Goal: Task Accomplishment & Management: Complete application form

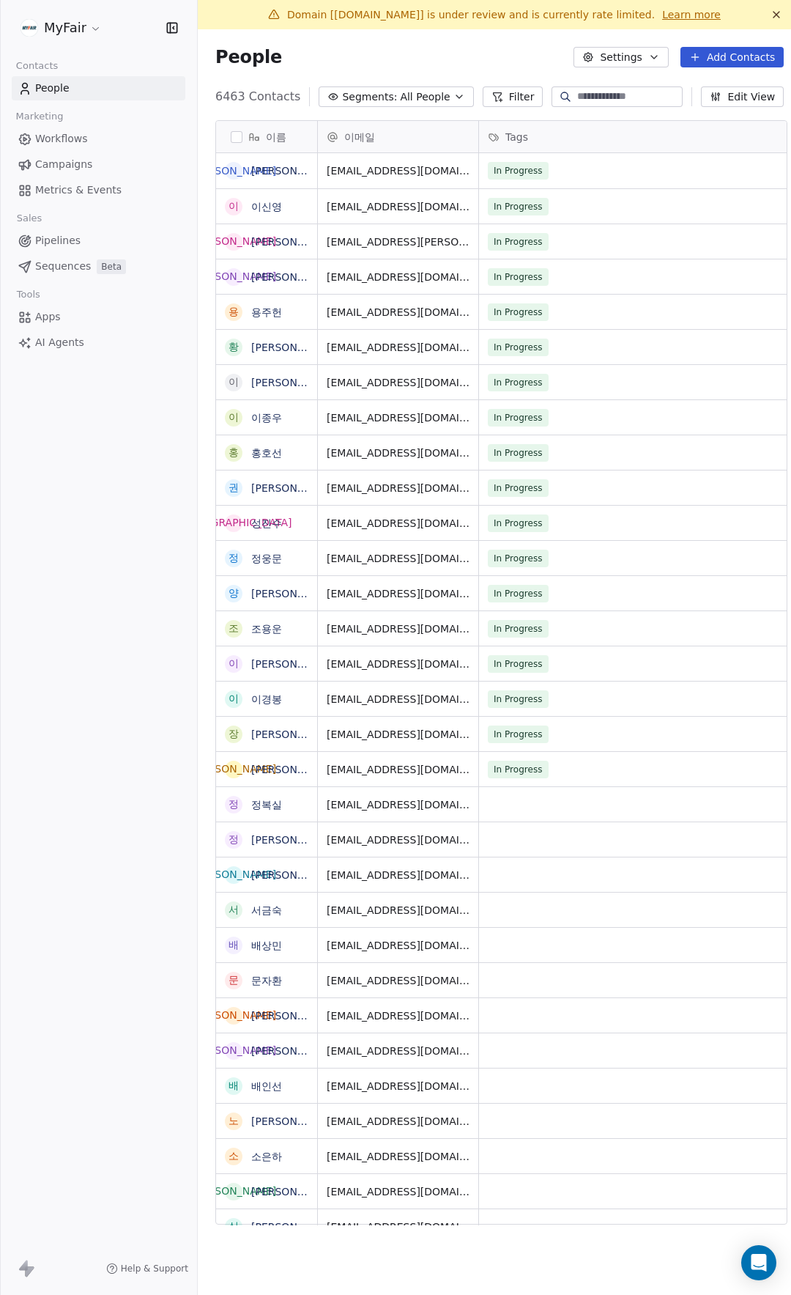
scroll to position [1128, 596]
click at [72, 167] on span "Campaigns" at bounding box center [63, 164] width 57 height 15
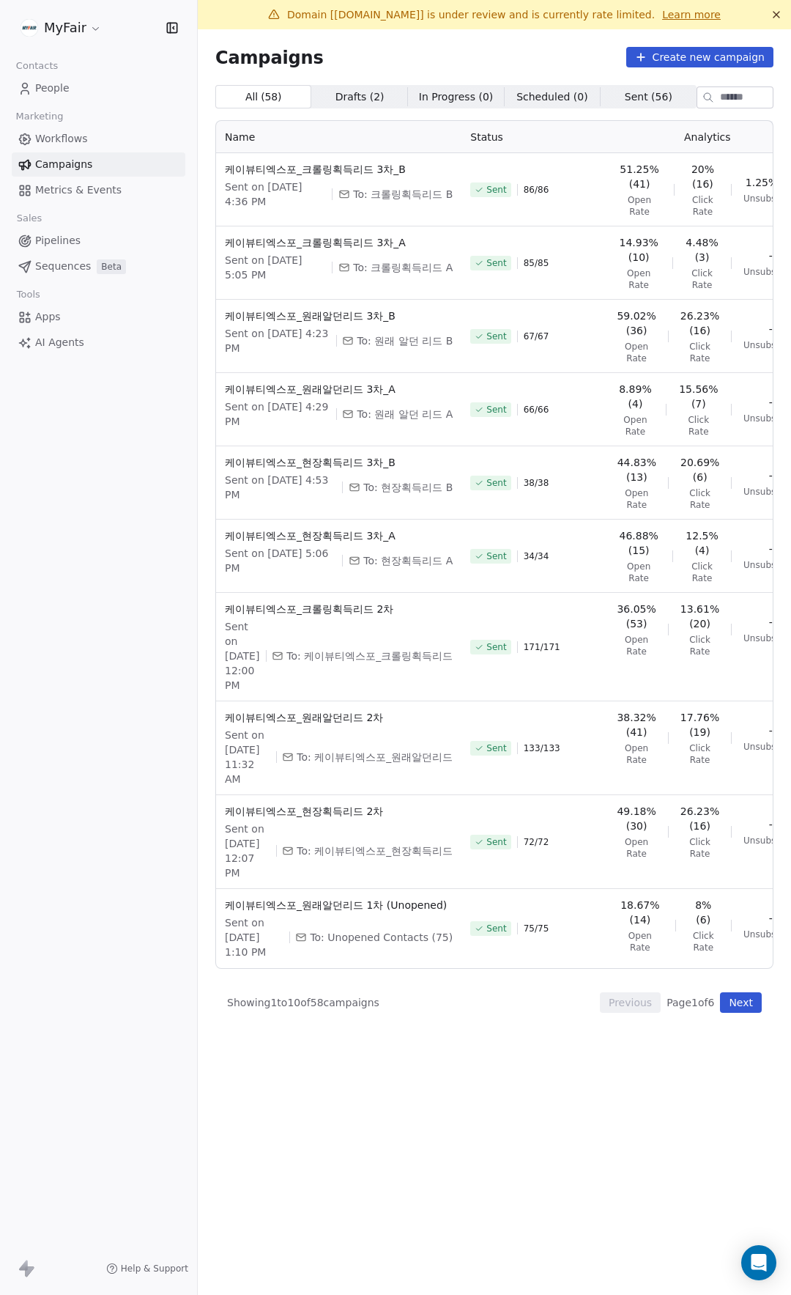
click at [453, 61] on div "Campaigns Create new campaign" at bounding box center [494, 57] width 558 height 21
click at [84, 130] on link "Workflows" at bounding box center [99, 139] width 174 height 24
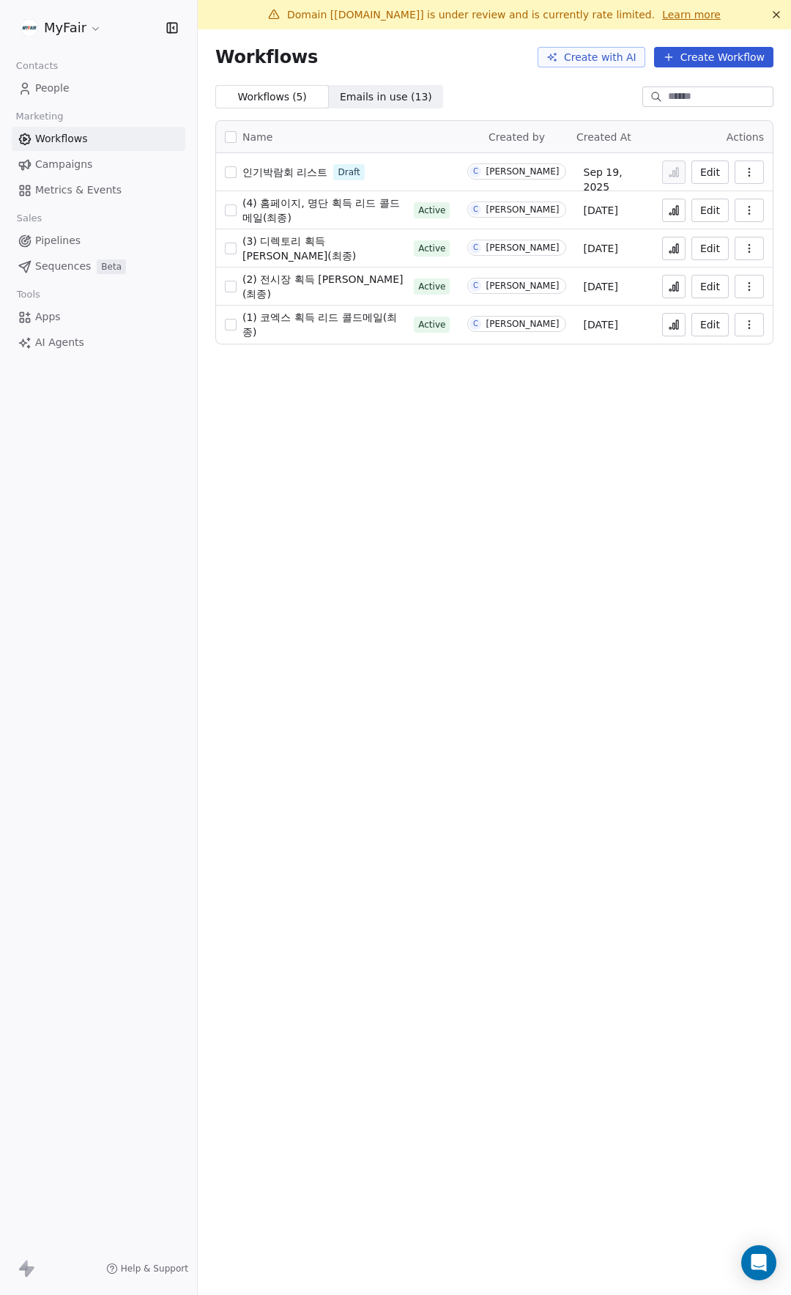
click at [324, 325] on span "(1) 코엑스 획득 리드 콜드메일(최종)" at bounding box center [320, 324] width 155 height 26
click at [360, 325] on span "(1) 코엑스 획득 리드 콜드메일(최종)" at bounding box center [320, 324] width 155 height 26
click at [107, 89] on link "People" at bounding box center [99, 88] width 174 height 24
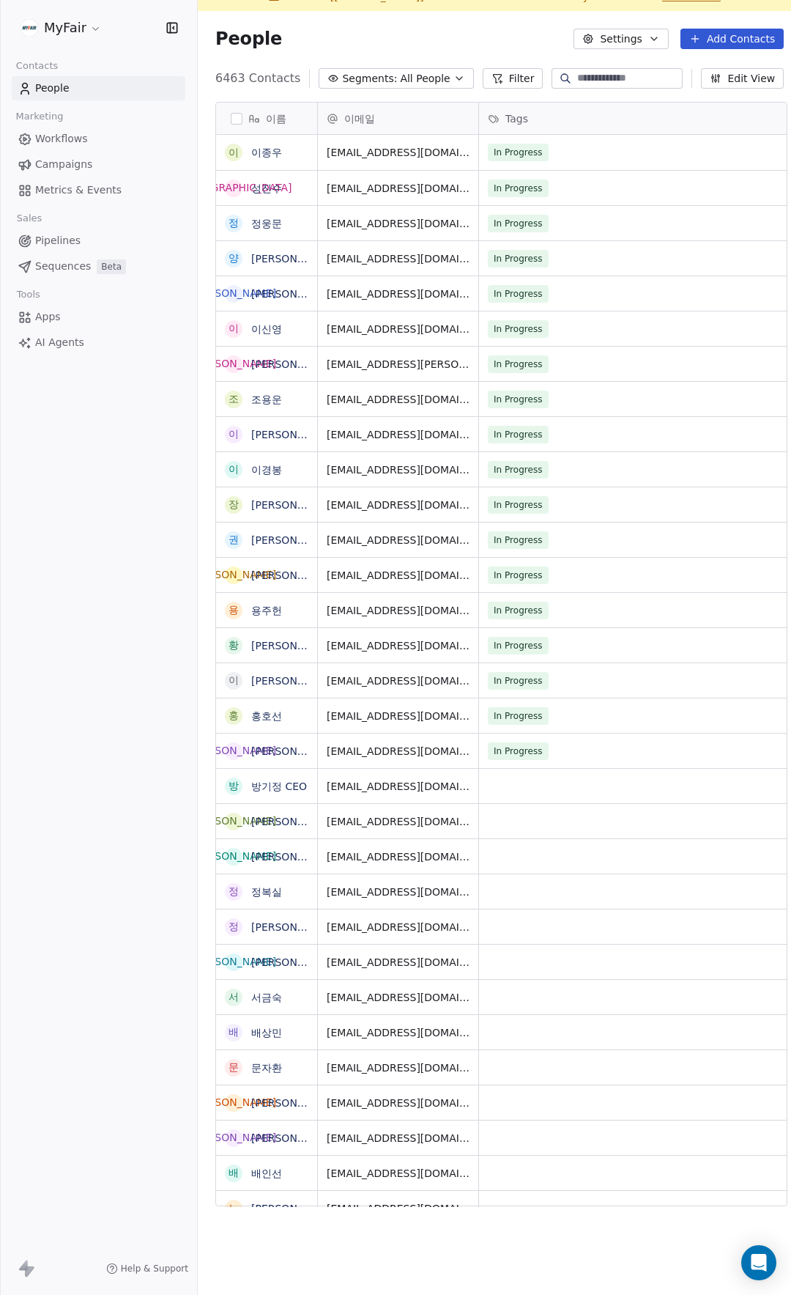
scroll to position [1128, 596]
click at [92, 169] on link "Campaigns" at bounding box center [99, 164] width 174 height 24
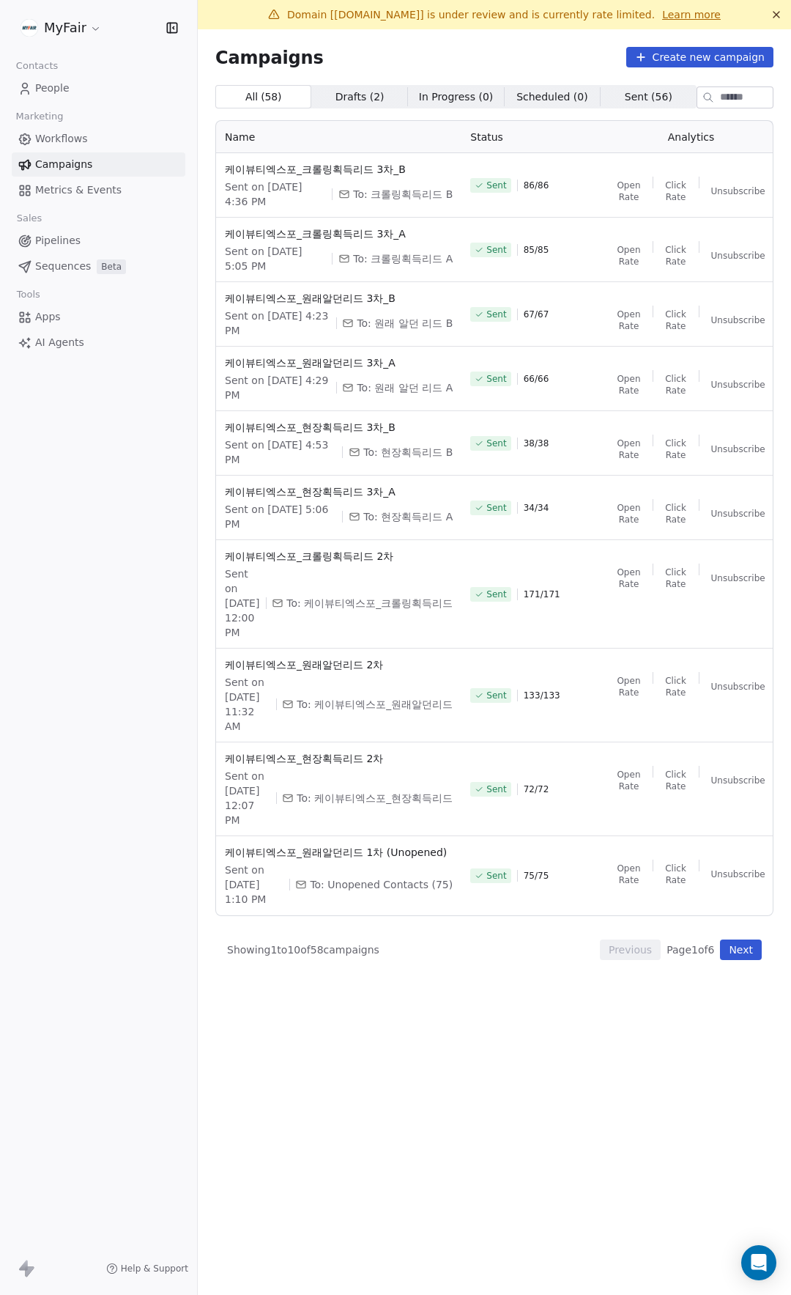
click at [100, 142] on link "Workflows" at bounding box center [99, 139] width 174 height 24
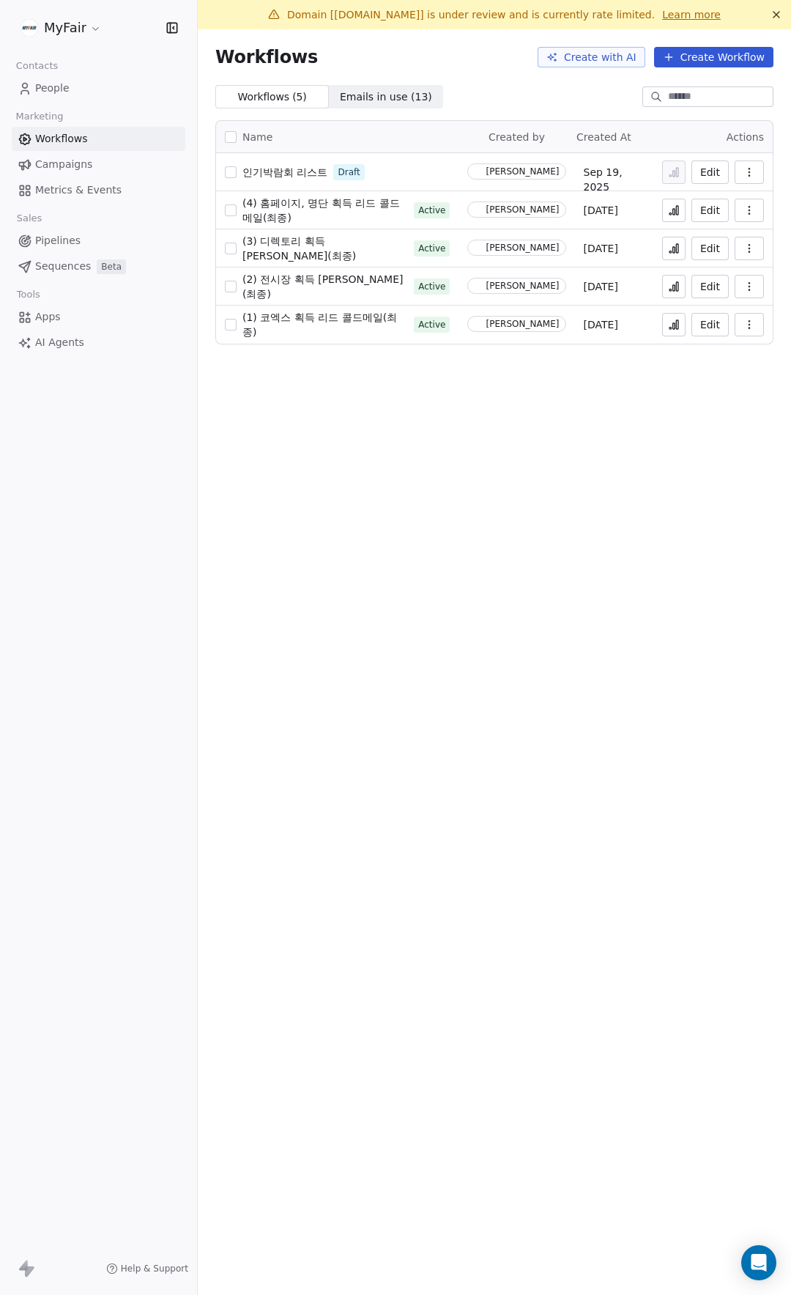
click at [74, 84] on link "People" at bounding box center [99, 88] width 174 height 24
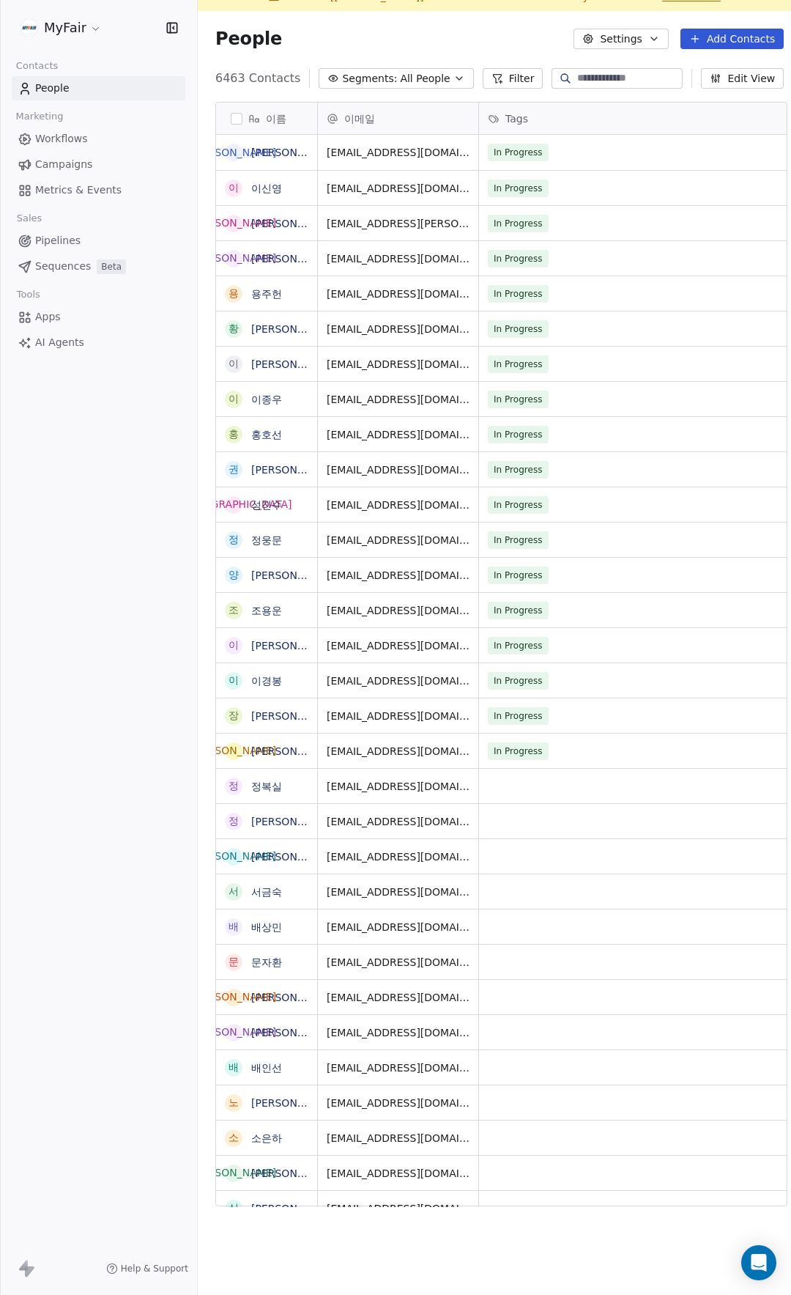
scroll to position [1128, 596]
click at [725, 37] on button "Add Contacts" at bounding box center [732, 39] width 103 height 21
click at [697, 94] on span "Import from CSV" at bounding box center [721, 93] width 85 height 15
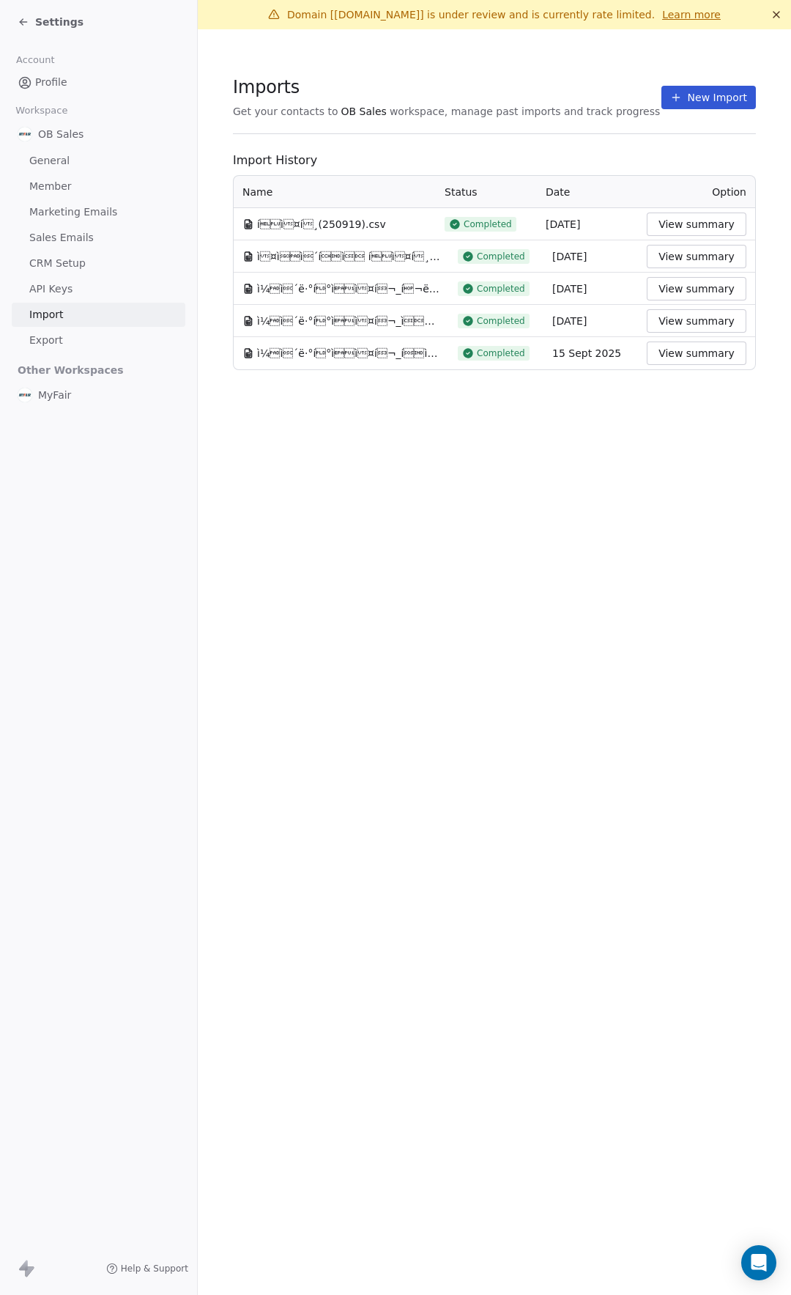
click at [733, 90] on button "New Import" at bounding box center [709, 97] width 95 height 23
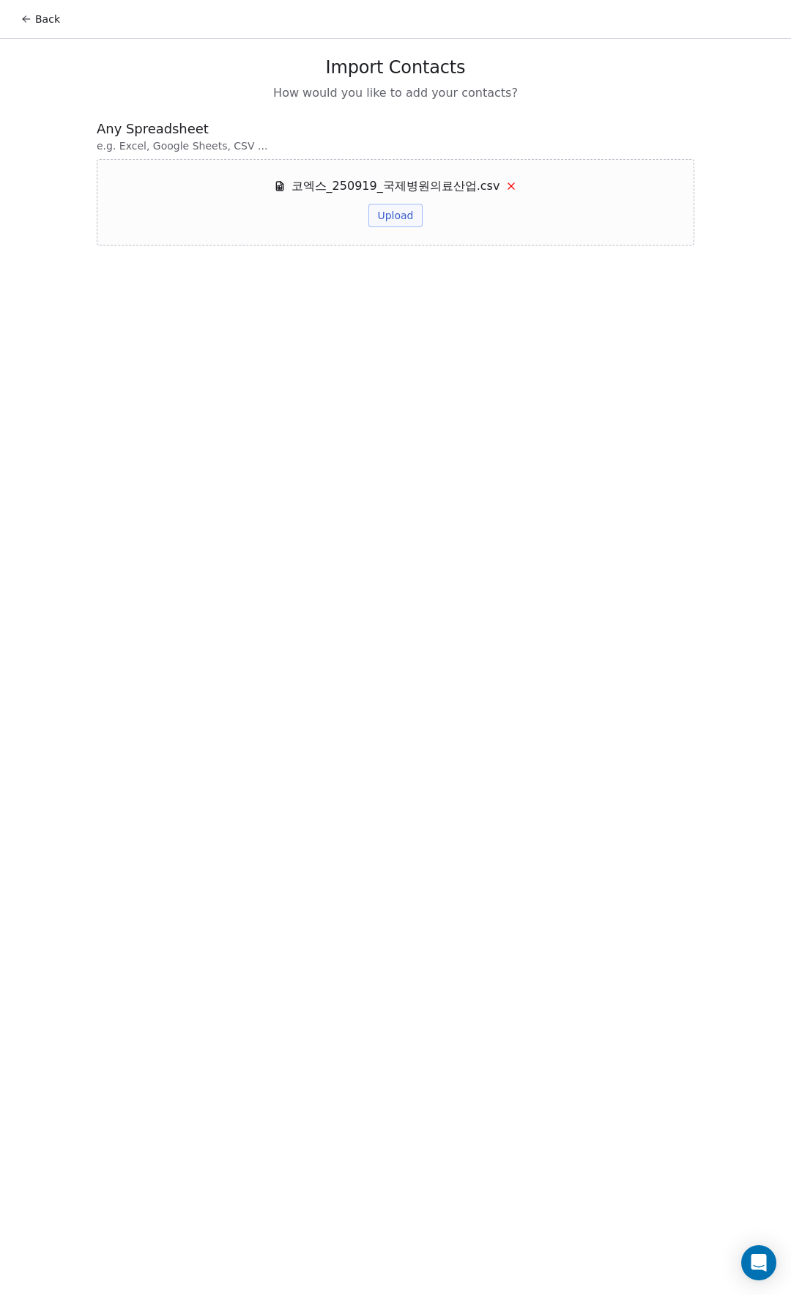
click at [388, 213] on button "Upload" at bounding box center [395, 215] width 53 height 23
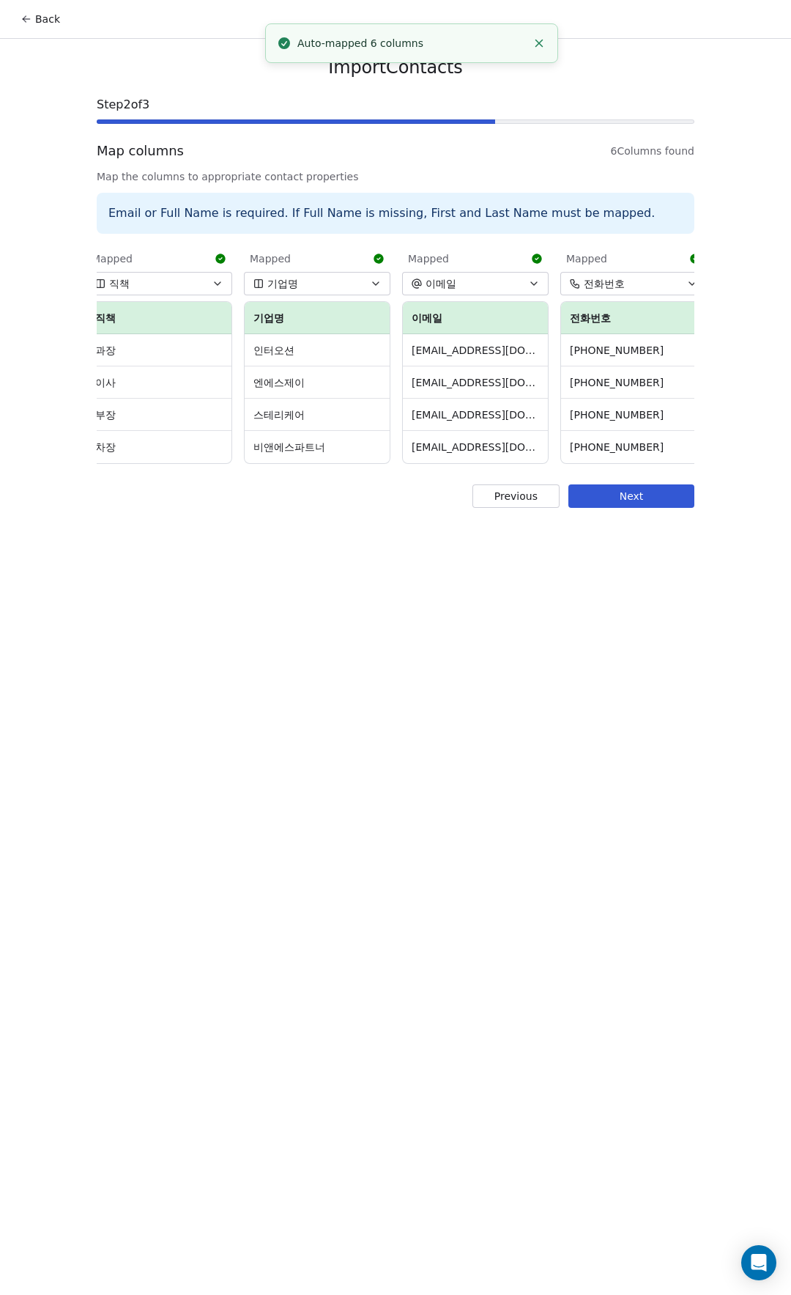
scroll to position [0, 340]
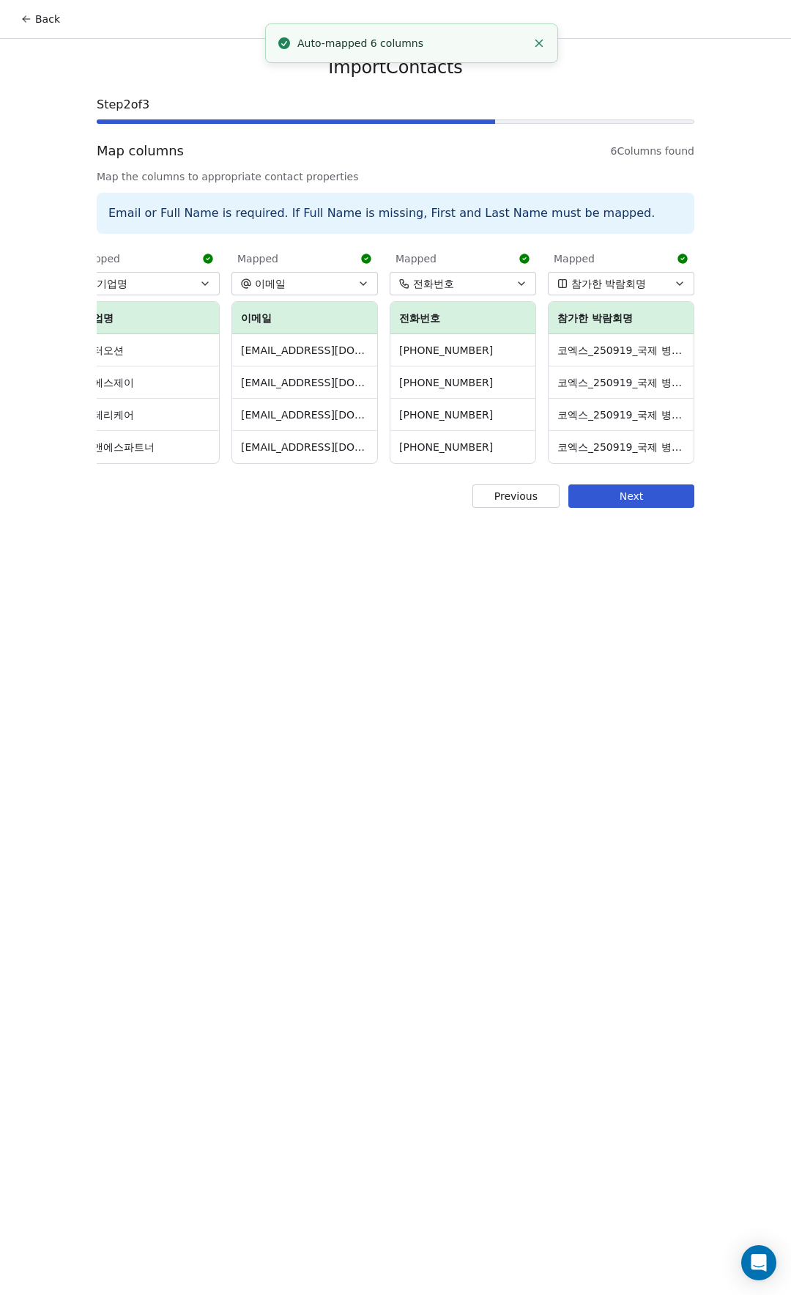
click at [658, 519] on div "Import Contacts Step 2 of 3 Map columns 6 Columns found Map the columns to appr…" at bounding box center [395, 282] width 633 height 486
click at [664, 505] on button "Next" at bounding box center [632, 495] width 126 height 23
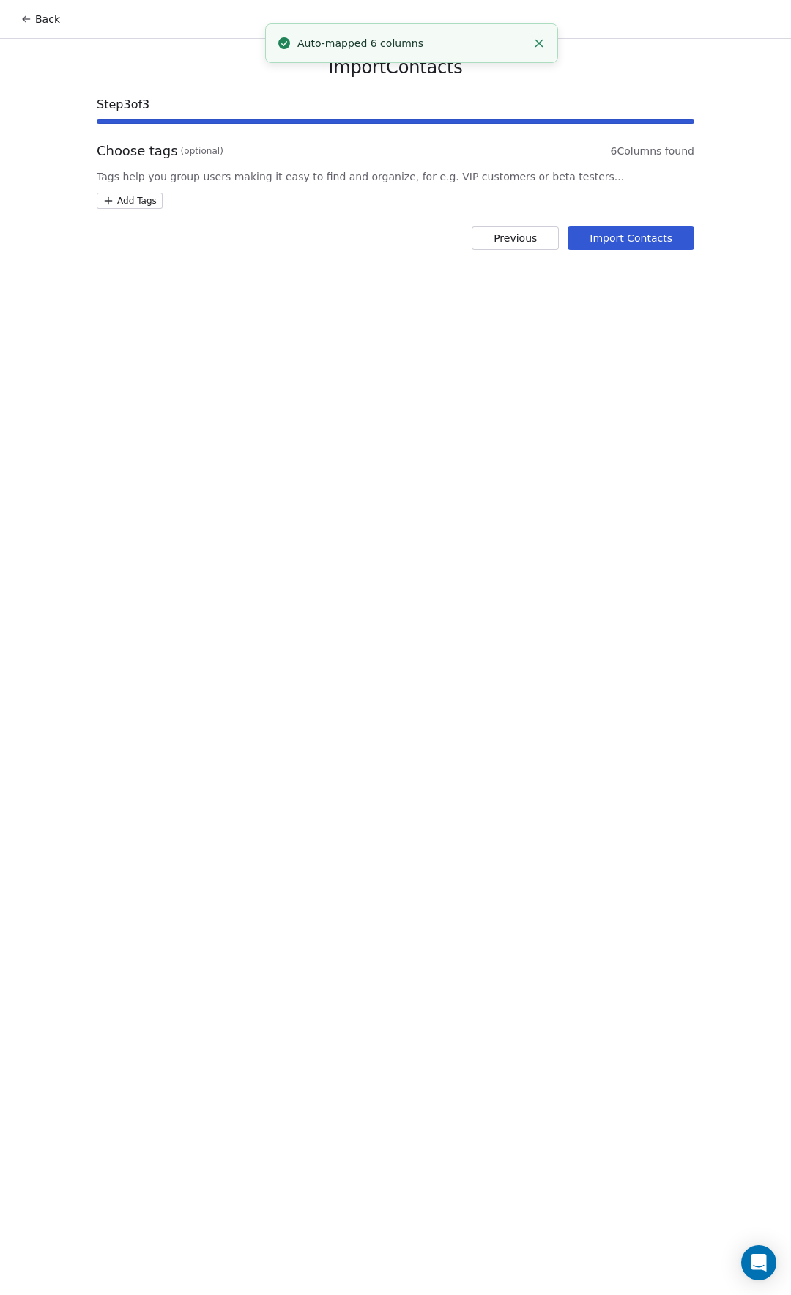
click at [136, 201] on html "Back Import Contacts Step 3 of 3 Choose tags (optional) 6 Columns found Tags he…" at bounding box center [395, 647] width 791 height 1295
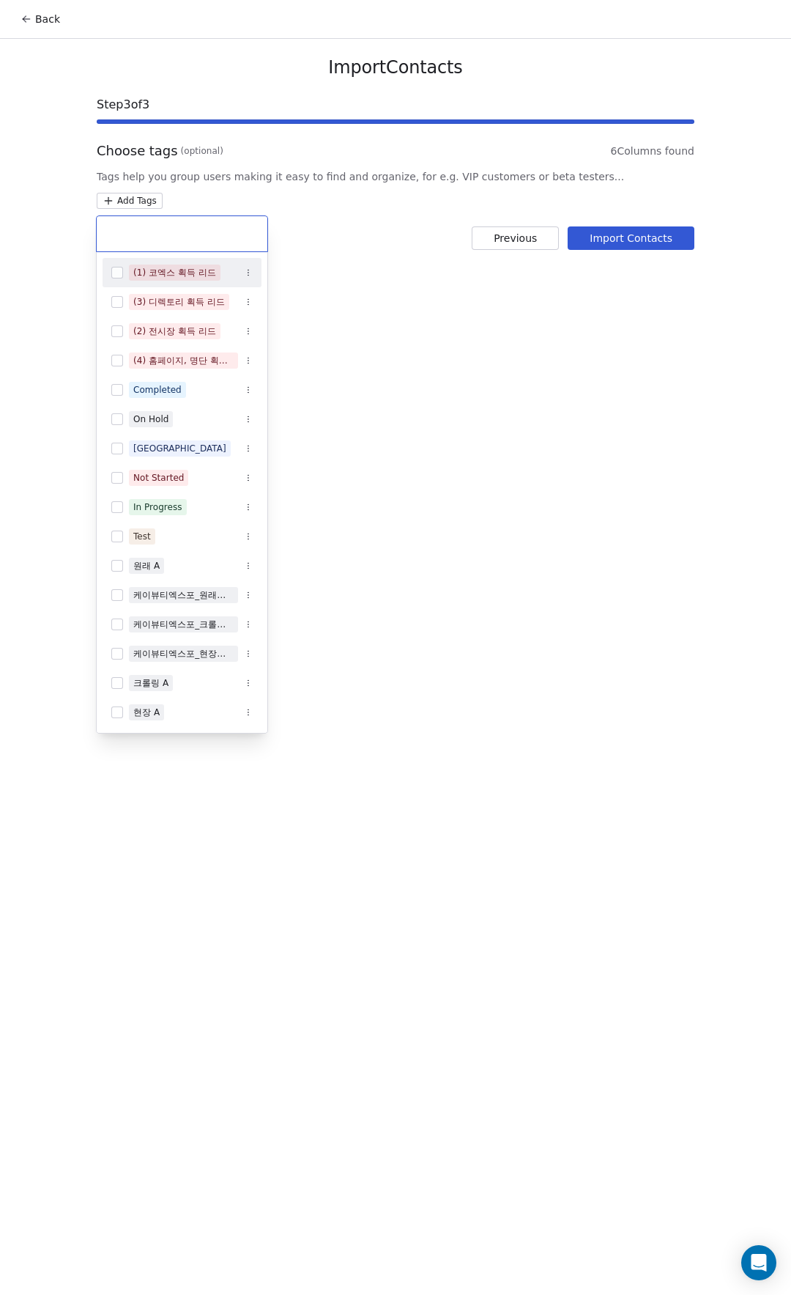
click at [178, 275] on div "(1) 코엑스 획득 리드" at bounding box center [174, 272] width 83 height 13
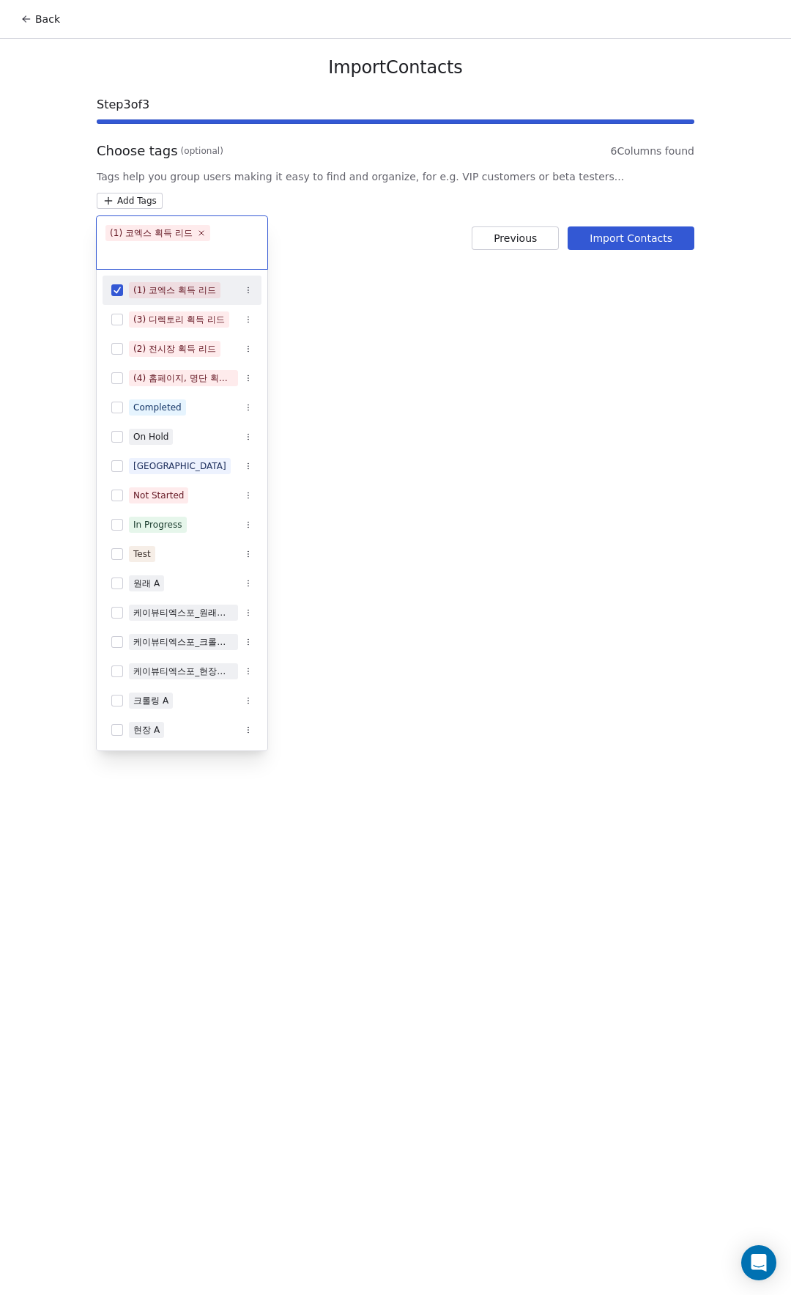
click at [631, 240] on html "Back Import Contacts Step 3 of 3 Choose tags (optional) 6 Columns found Tags he…" at bounding box center [395, 647] width 791 height 1295
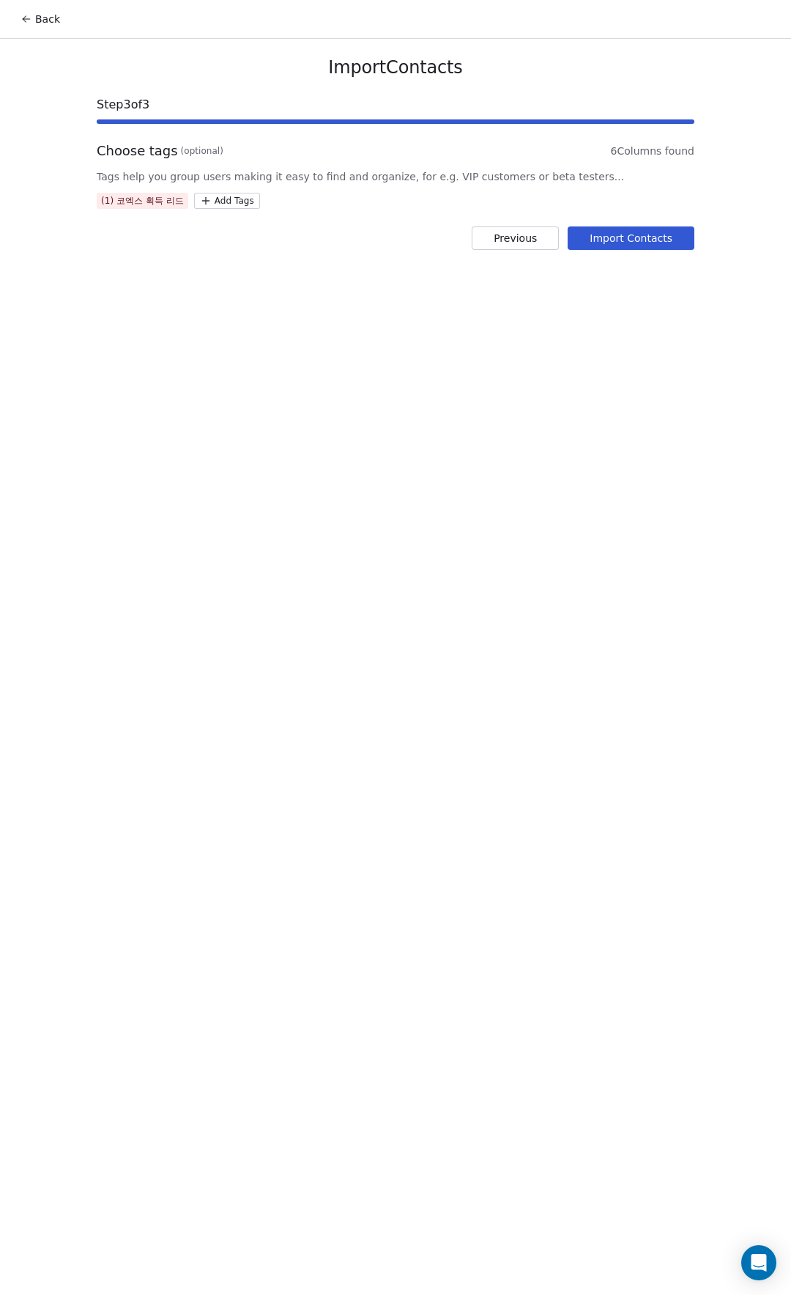
click at [643, 243] on button "Import Contacts" at bounding box center [631, 237] width 127 height 23
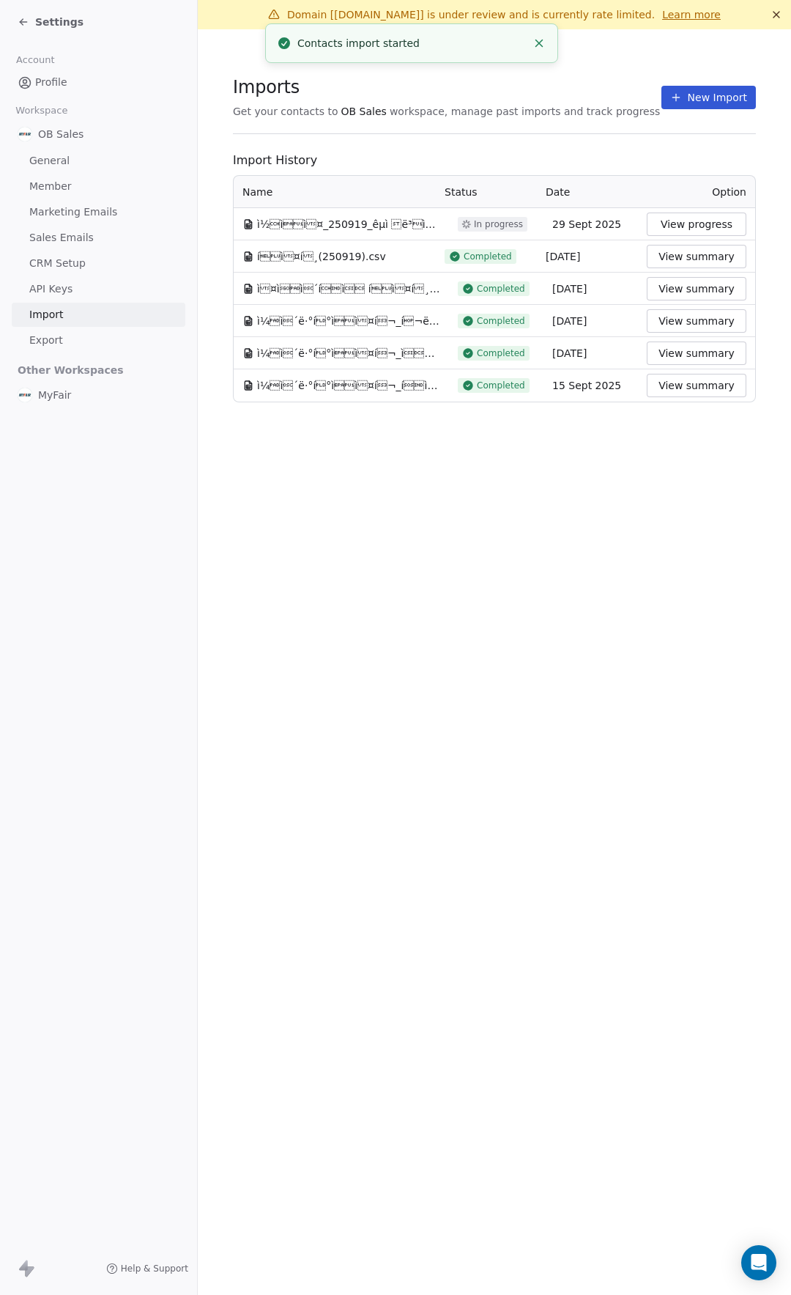
click at [59, 19] on span "Settings" at bounding box center [59, 22] width 48 height 15
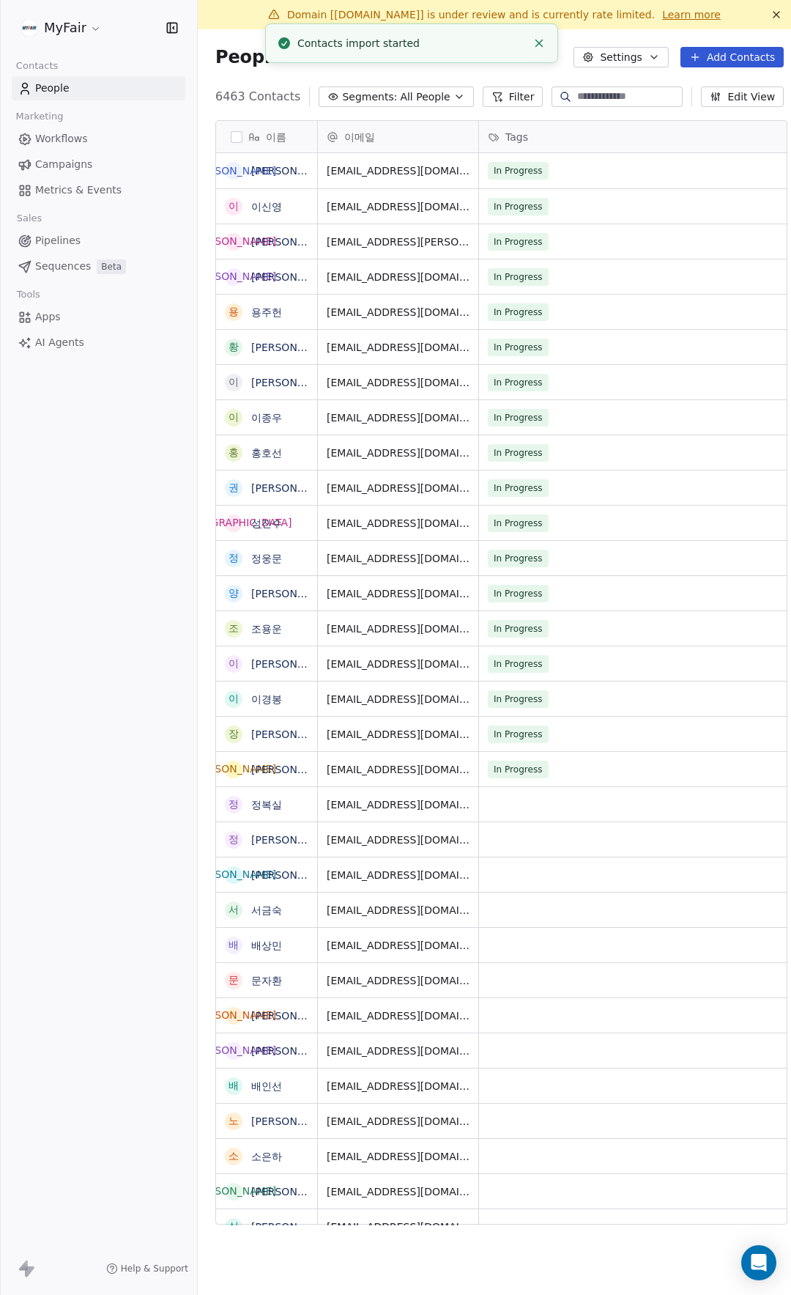
scroll to position [1128, 596]
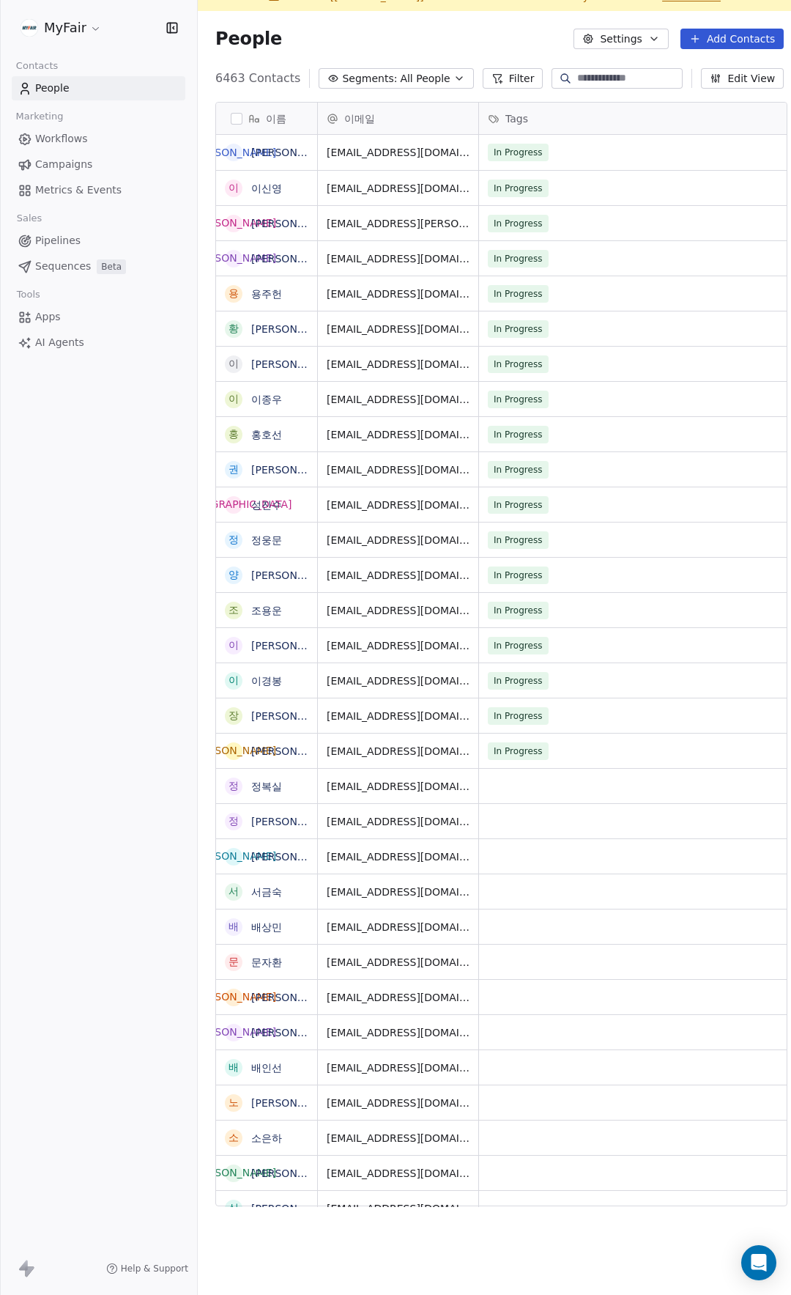
click at [60, 163] on span "Campaigns" at bounding box center [63, 164] width 57 height 15
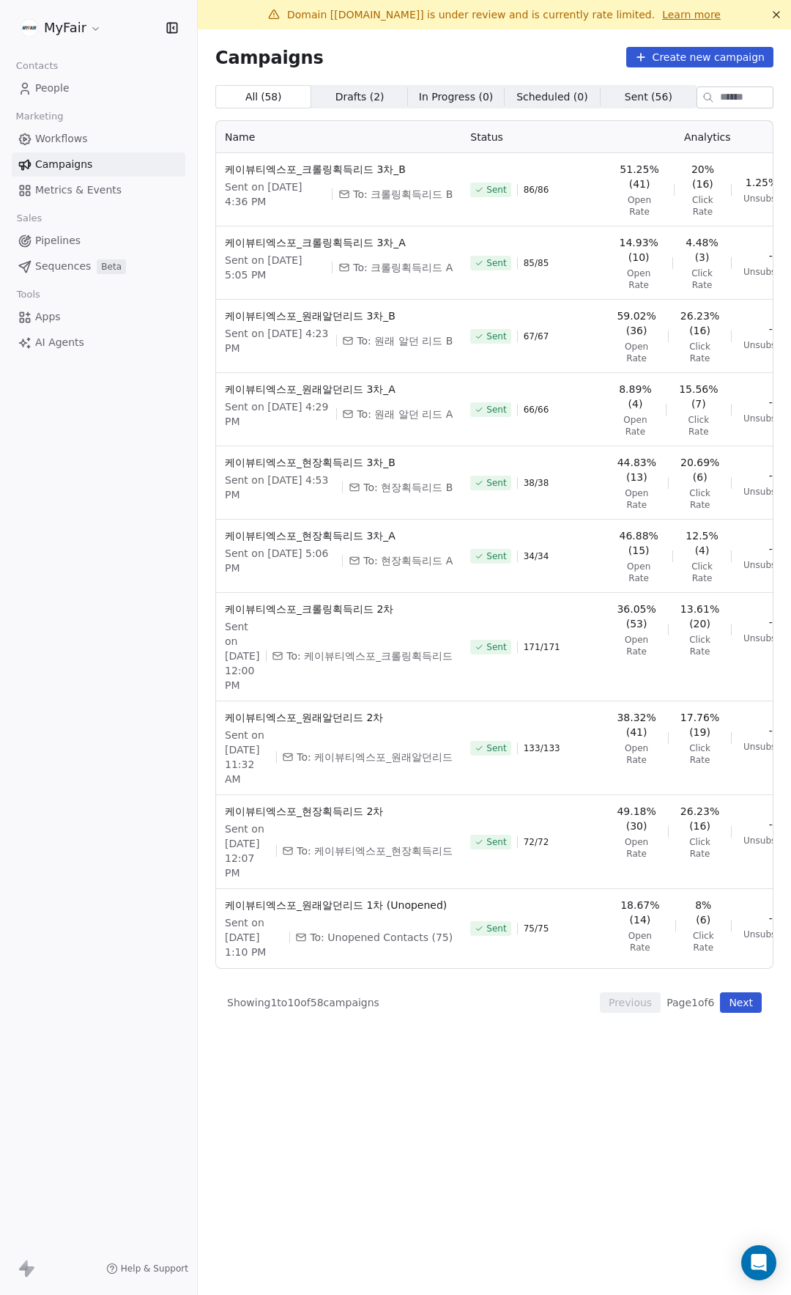
click at [85, 142] on span "Workflows" at bounding box center [61, 138] width 53 height 15
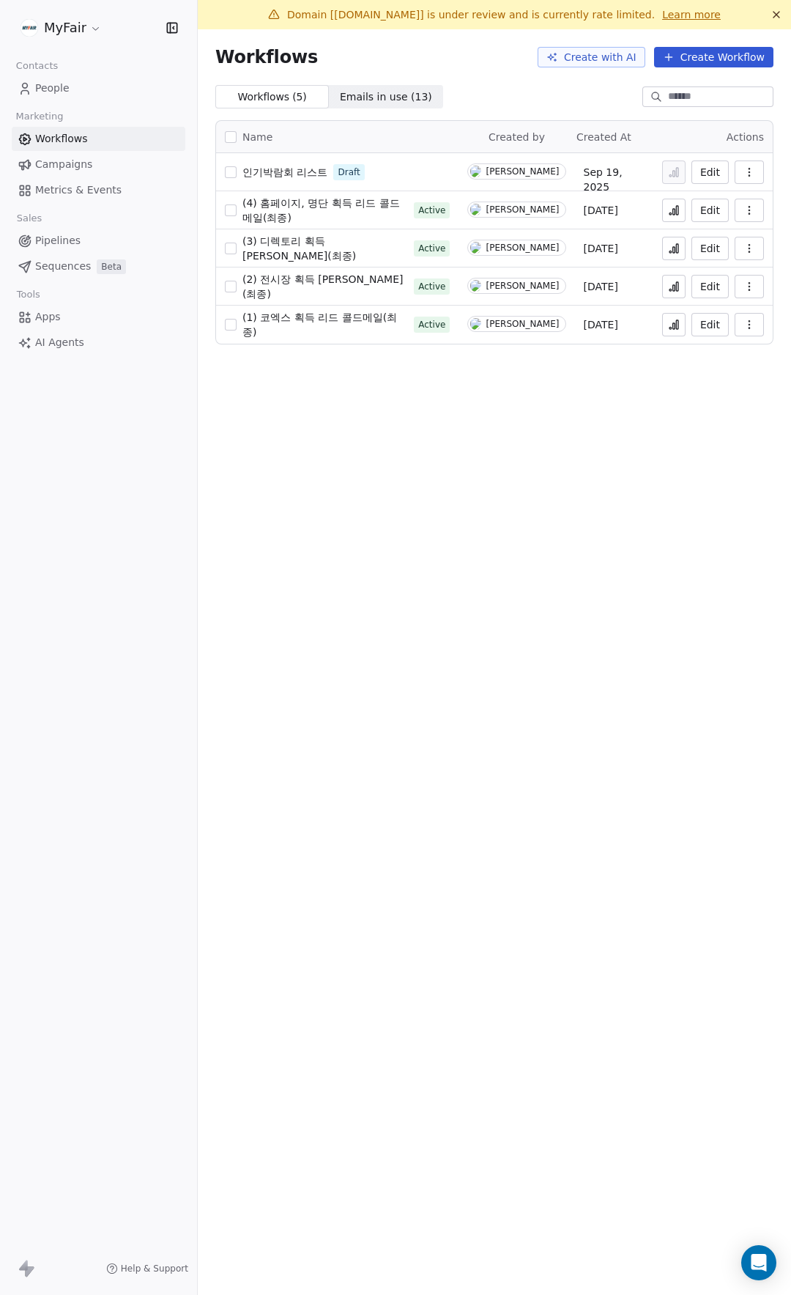
click at [312, 327] on span "(1) 코엑스 획득 리드 콜드메일(최종)" at bounding box center [320, 324] width 155 height 26
click at [676, 319] on icon at bounding box center [674, 325] width 12 height 12
click at [93, 80] on link "People" at bounding box center [99, 88] width 174 height 24
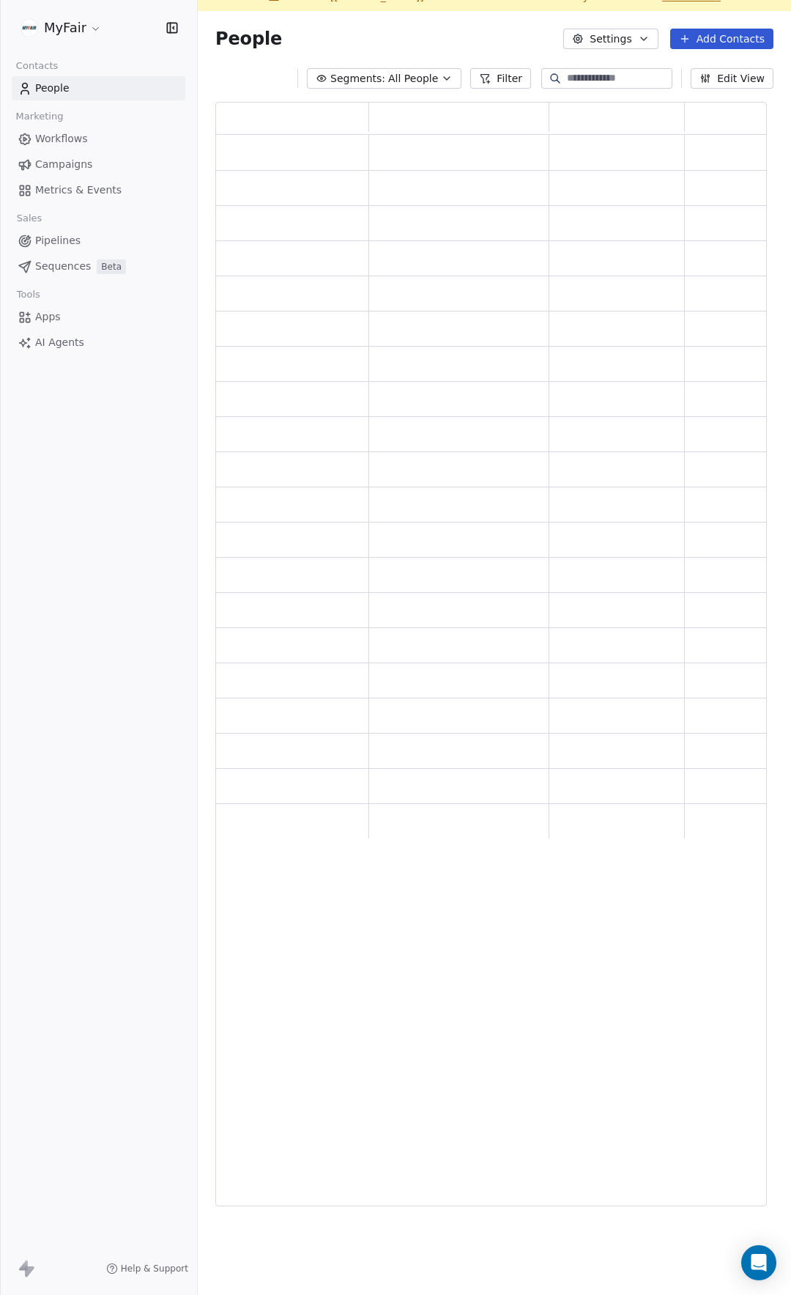
scroll to position [1093, 556]
click at [756, 40] on button "Add Contacts" at bounding box center [721, 39] width 103 height 21
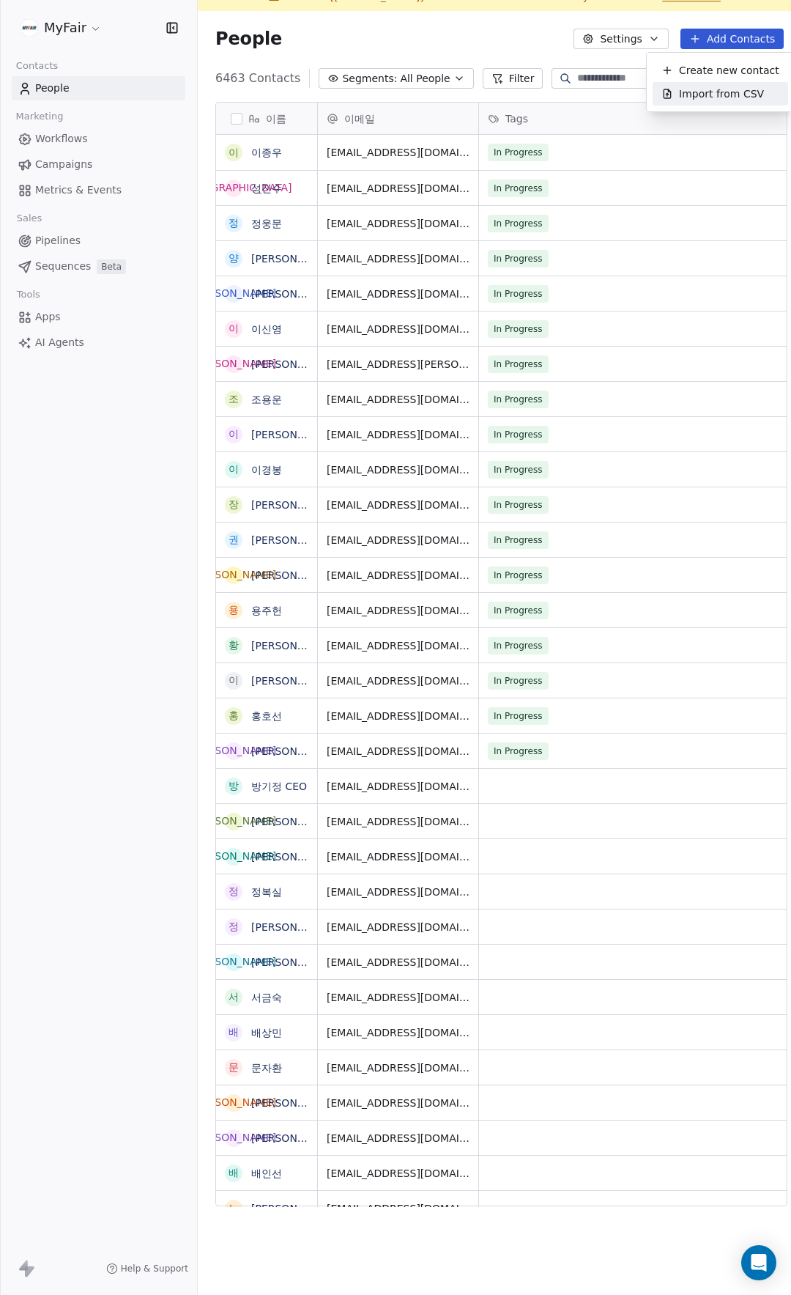
click at [739, 98] on span "Import from CSV" at bounding box center [721, 93] width 85 height 15
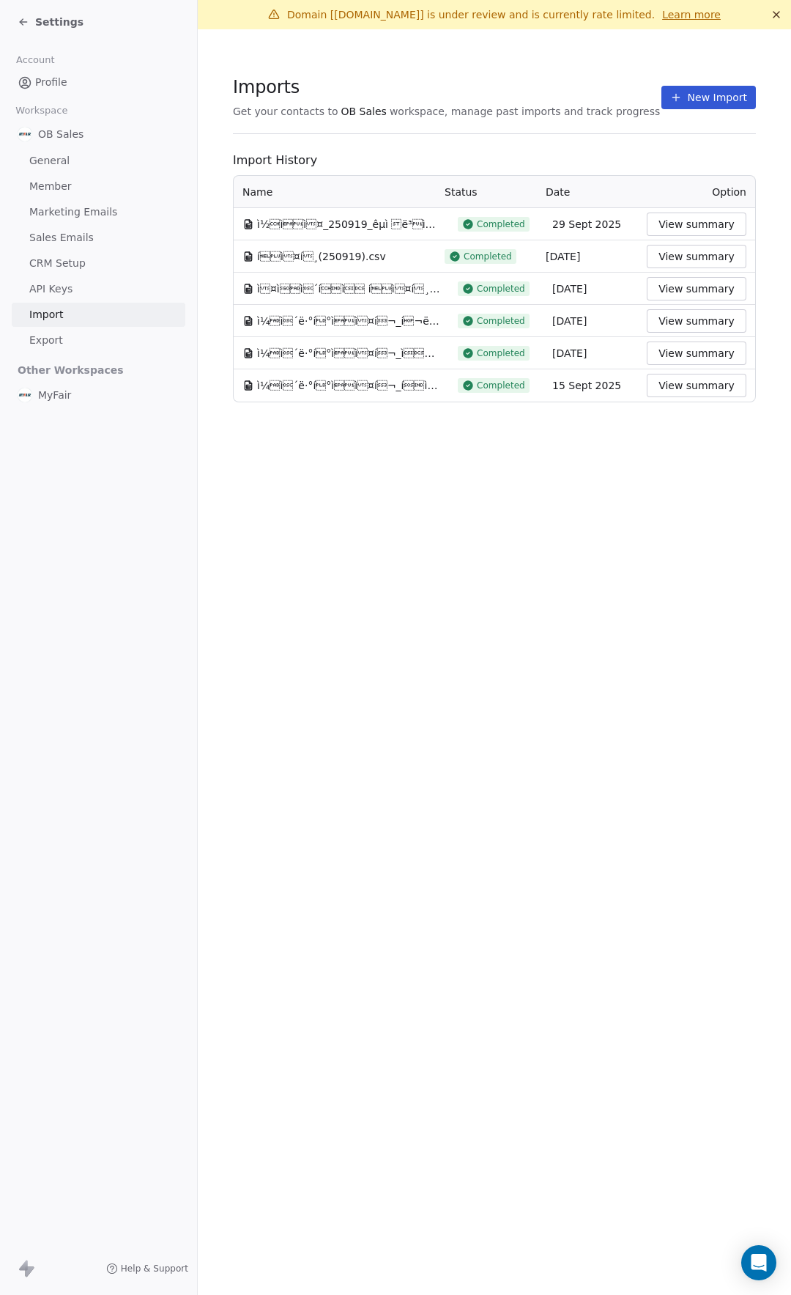
click at [716, 100] on button "New Import" at bounding box center [709, 97] width 95 height 23
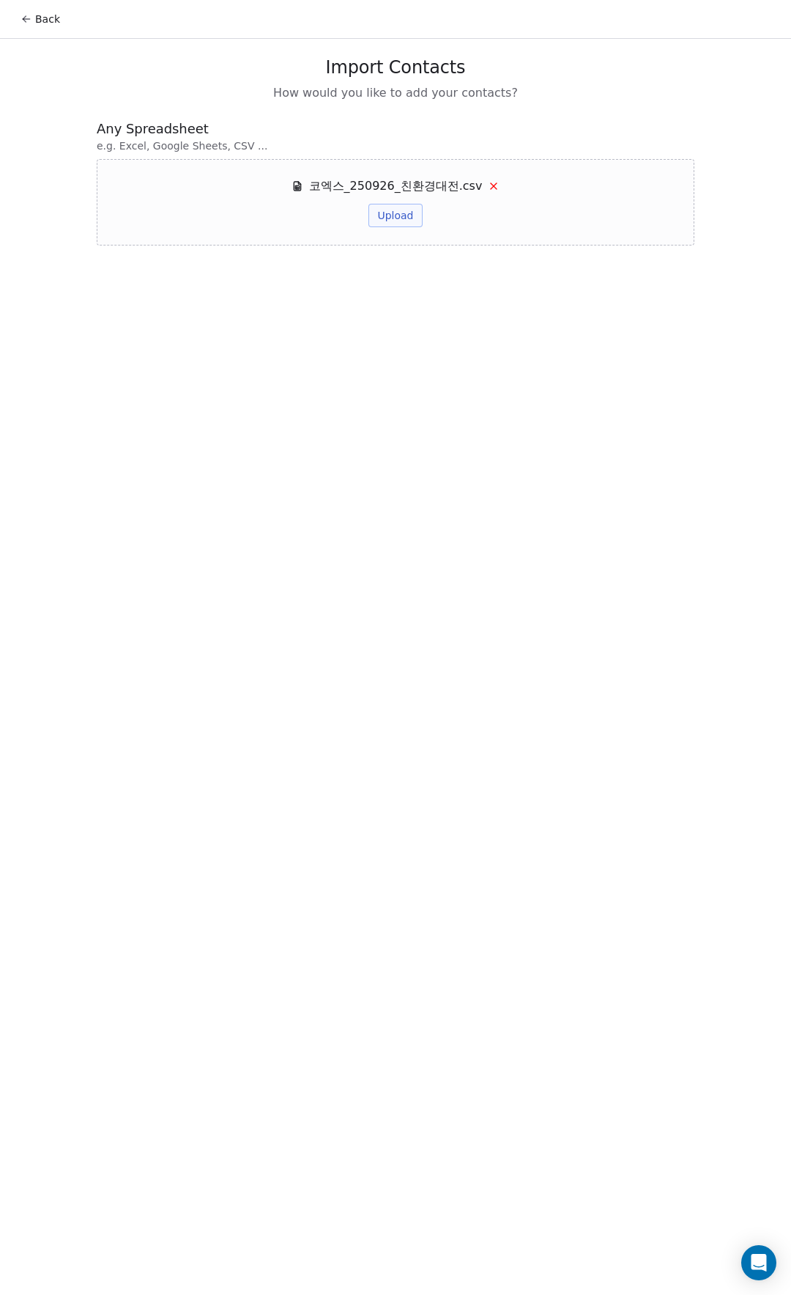
click at [387, 224] on button "Upload" at bounding box center [395, 215] width 53 height 23
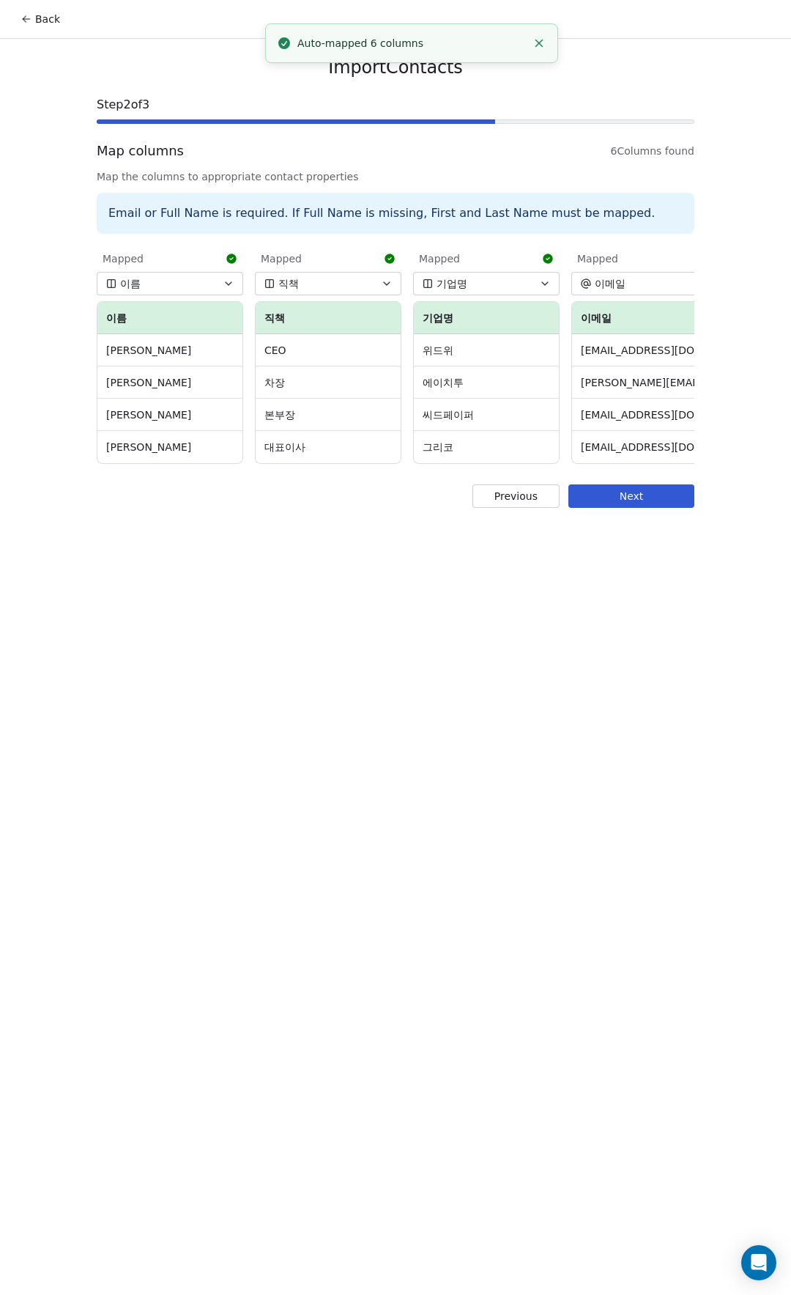
click at [632, 506] on button "Next" at bounding box center [632, 495] width 126 height 23
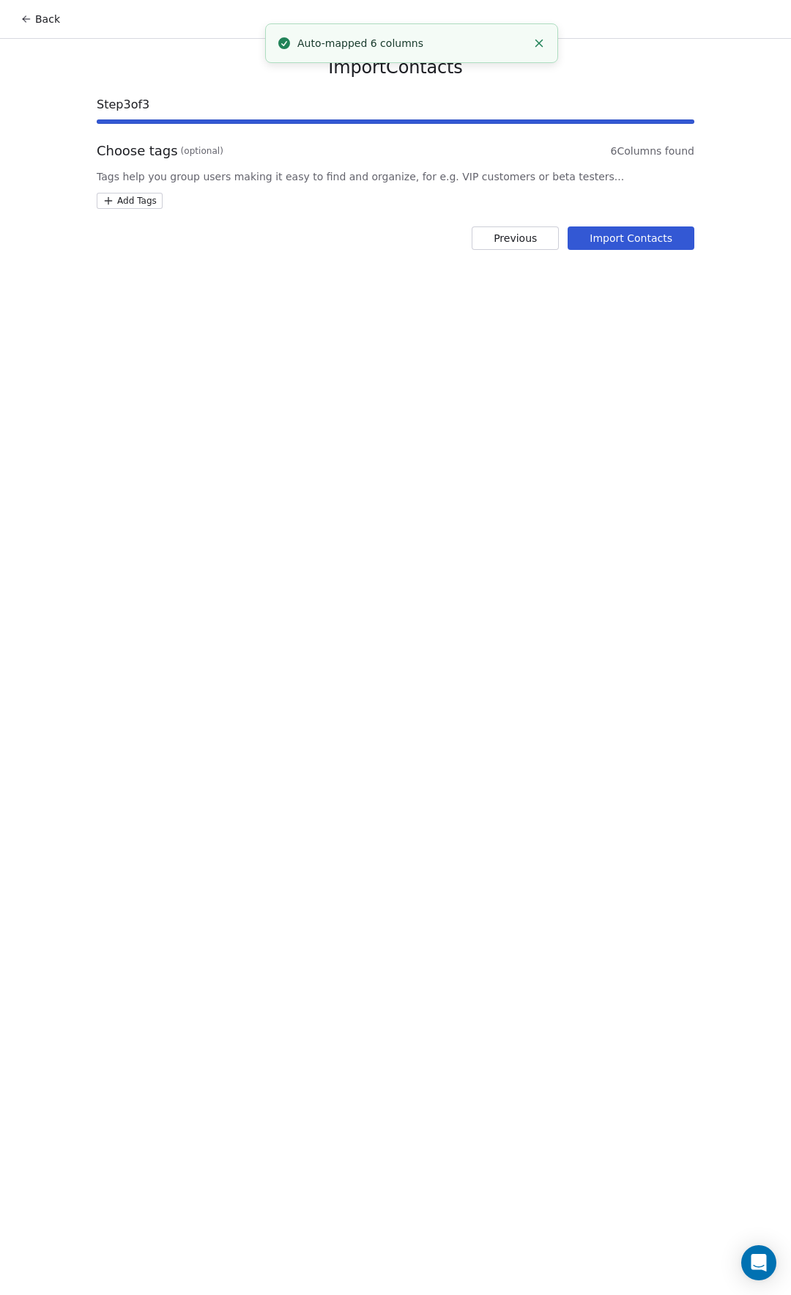
click at [128, 189] on div "Choose tags (optional) 6 Columns found Tags help you group users making it easy…" at bounding box center [396, 174] width 598 height 67
click at [132, 209] on div "Import Contacts Step 3 of 3 Choose tags (optional) 6 Columns found Tags help yo…" at bounding box center [395, 153] width 633 height 229
click at [143, 202] on html "Back Import Contacts Step 3 of 3 Choose tags (optional) 6 Columns found Tags he…" at bounding box center [395, 647] width 791 height 1295
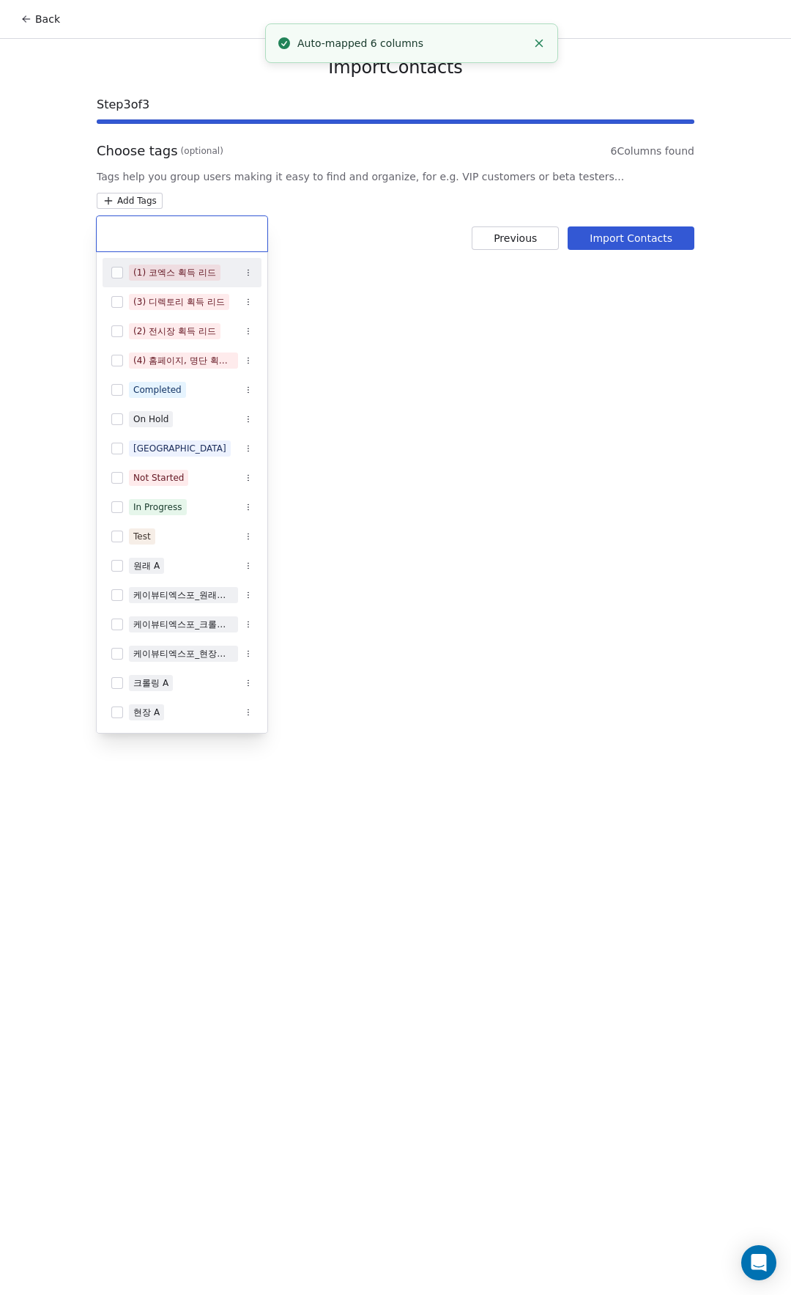
click at [162, 275] on div "(1) 코엑스 획득 리드" at bounding box center [174, 272] width 83 height 13
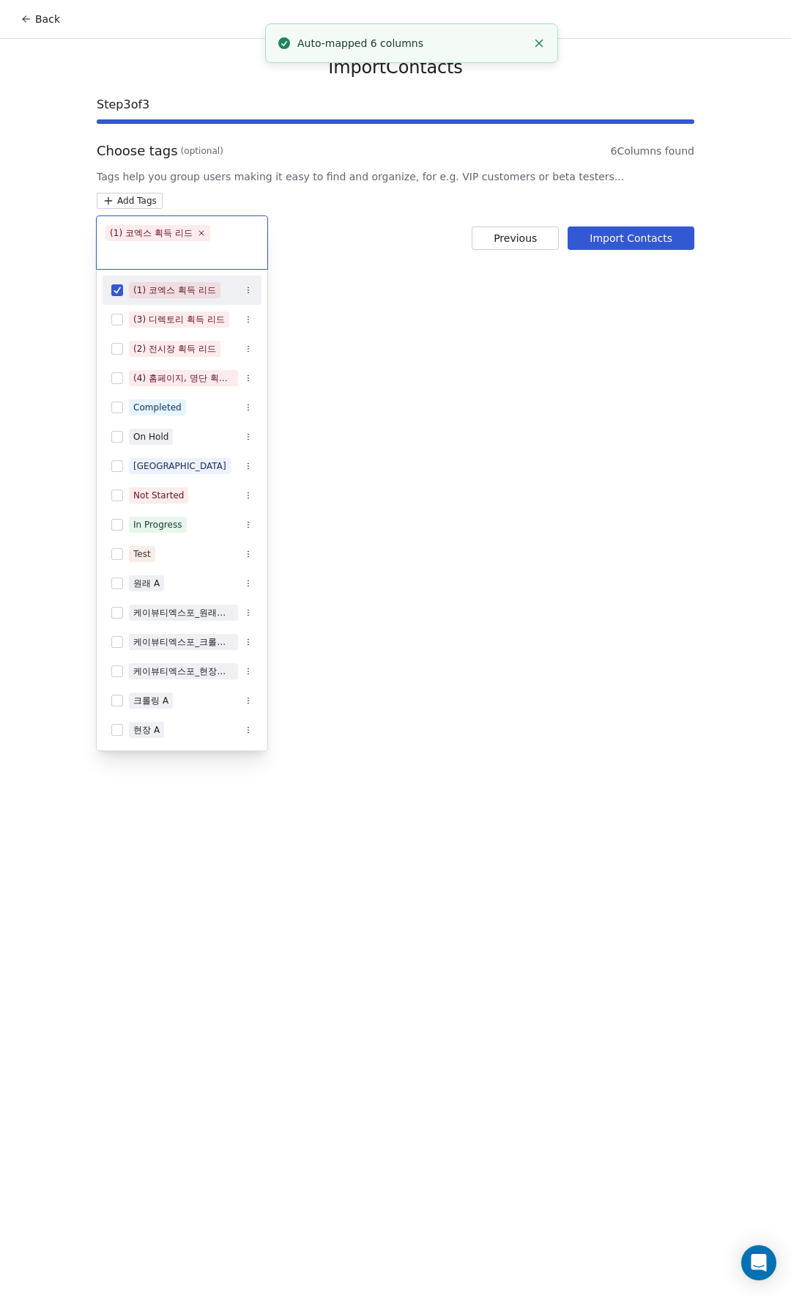
click at [607, 300] on html "Back Import Contacts Step 3 of 3 Choose tags (optional) 6 Columns found Tags he…" at bounding box center [395, 647] width 791 height 1295
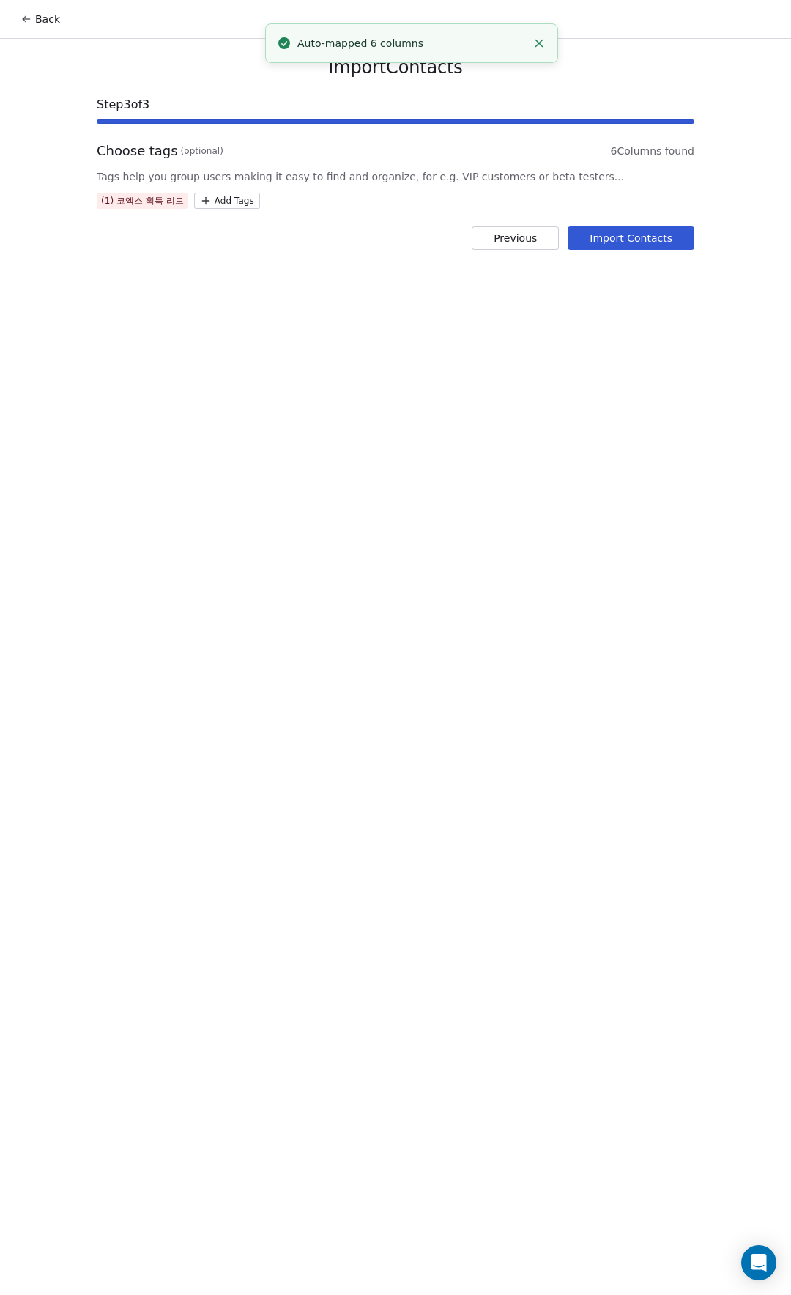
click at [640, 243] on button "Import Contacts" at bounding box center [631, 237] width 127 height 23
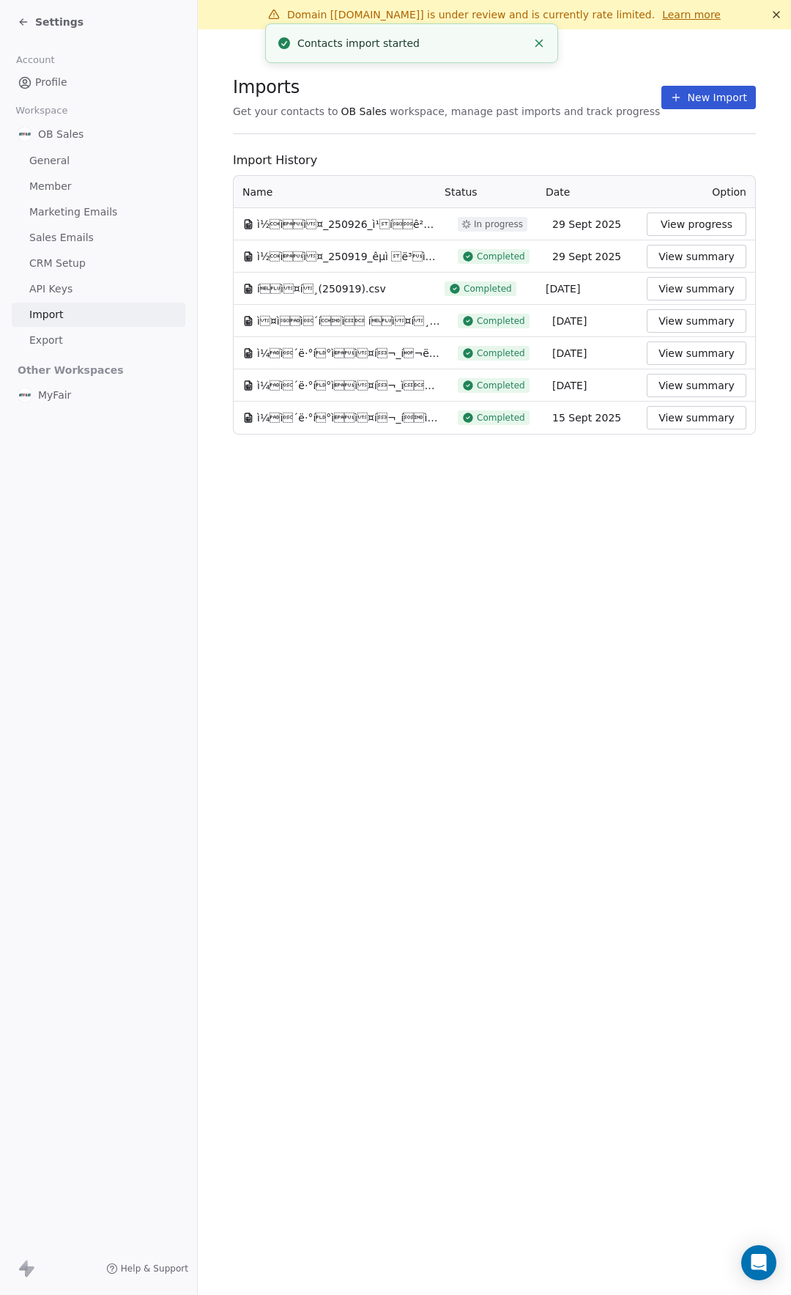
click at [492, 92] on span "Imports" at bounding box center [446, 87] width 427 height 22
click at [55, 18] on span "Settings" at bounding box center [59, 22] width 48 height 15
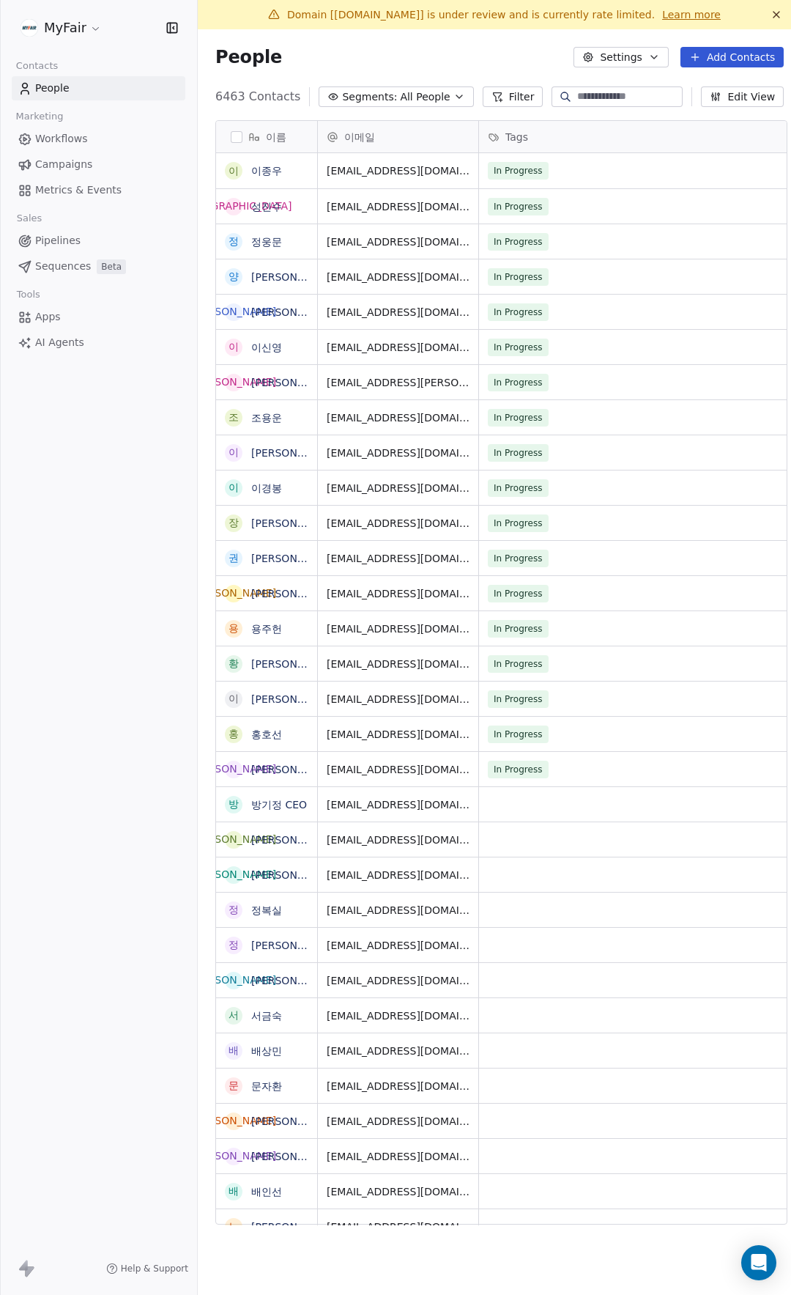
scroll to position [1128, 596]
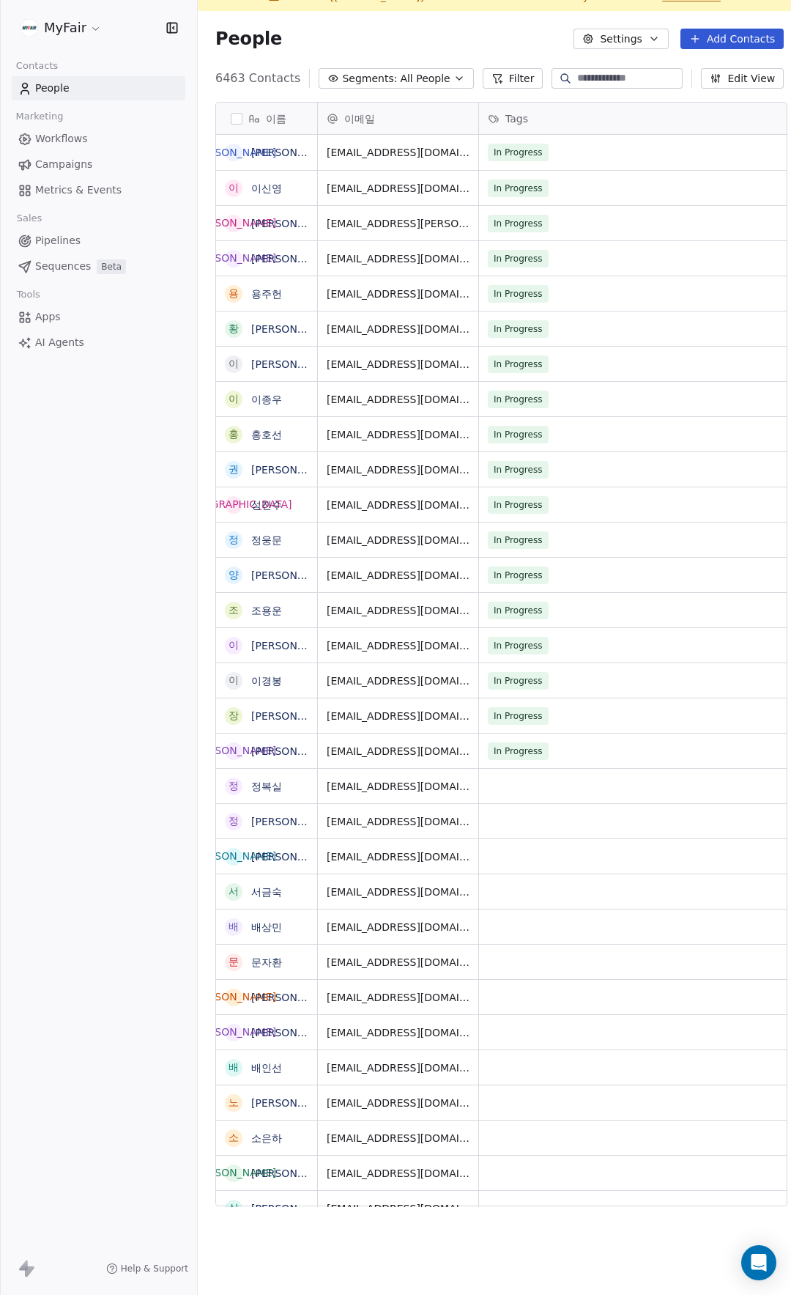
click at [60, 139] on span "Workflows" at bounding box center [61, 138] width 53 height 15
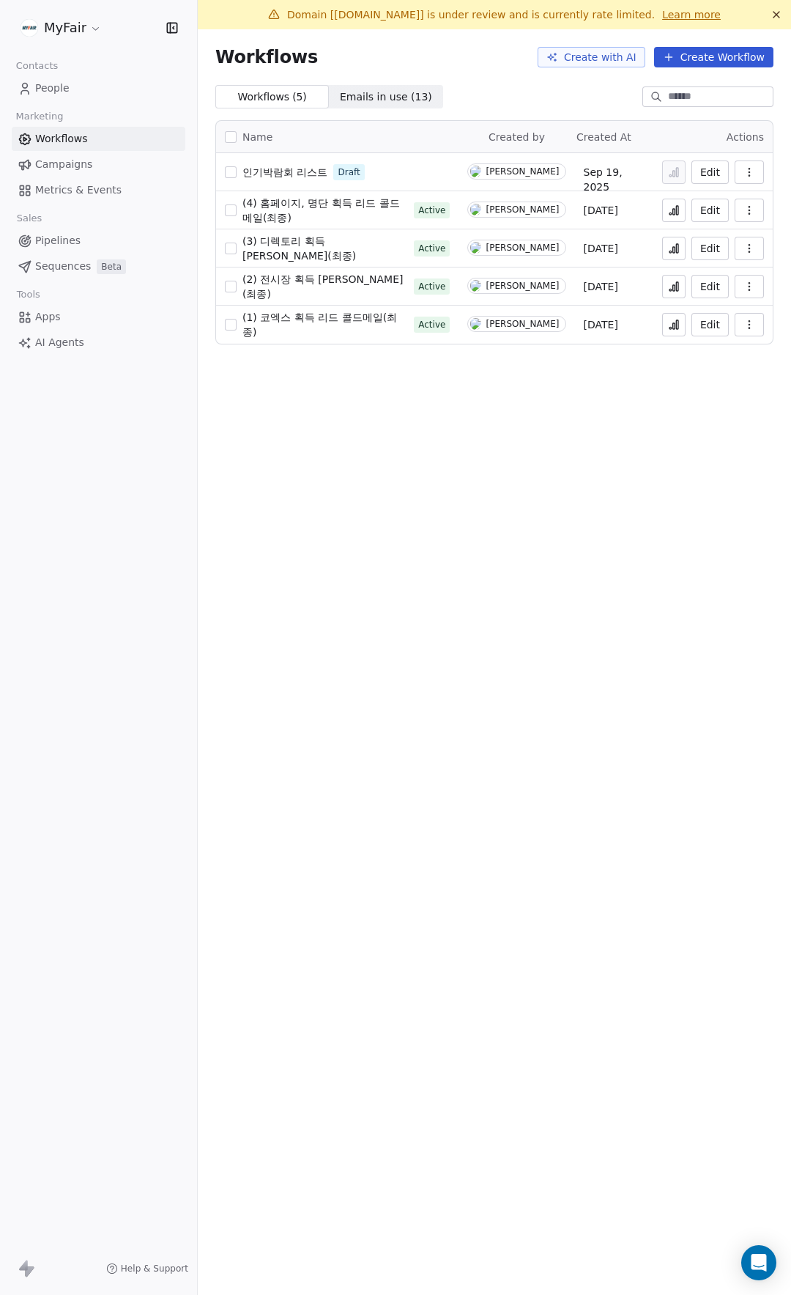
click at [671, 324] on icon at bounding box center [674, 325] width 12 height 12
click at [682, 319] on button at bounding box center [673, 324] width 23 height 23
click at [687, 392] on div "Domain [[DOMAIN_NAME]] is under review and is currently rate limited. Learn mor…" at bounding box center [494, 647] width 593 height 1295
